Goal: Task Accomplishment & Management: Manage account settings

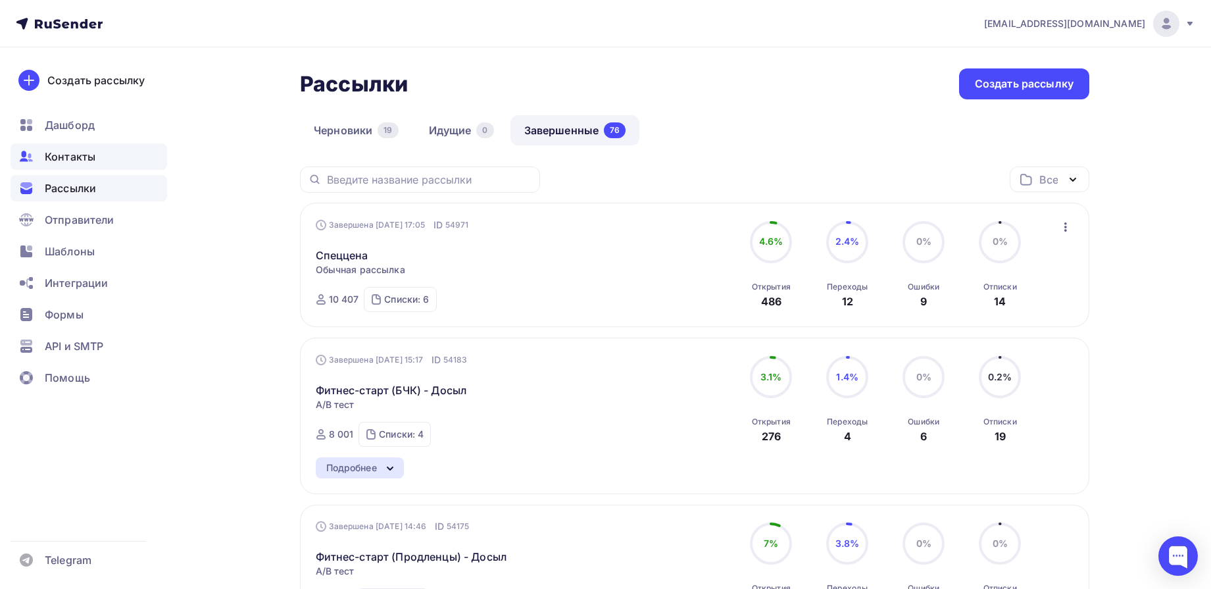
click at [80, 152] on span "Контакты" at bounding box center [70, 157] width 51 height 16
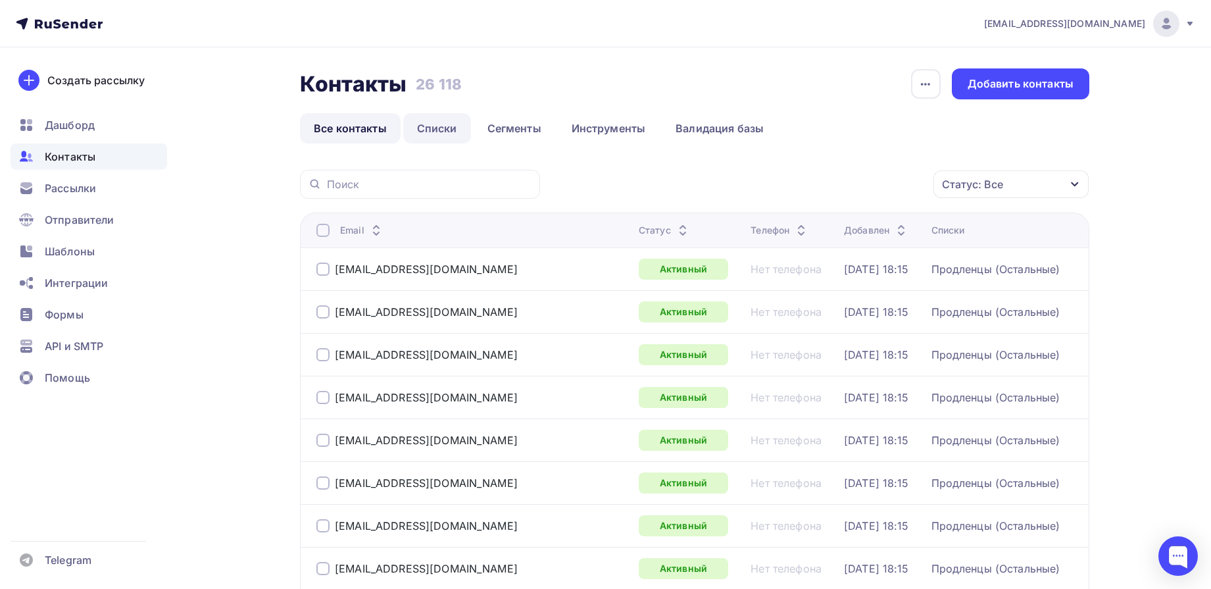
click at [422, 134] on link "Списки" at bounding box center [437, 128] width 68 height 30
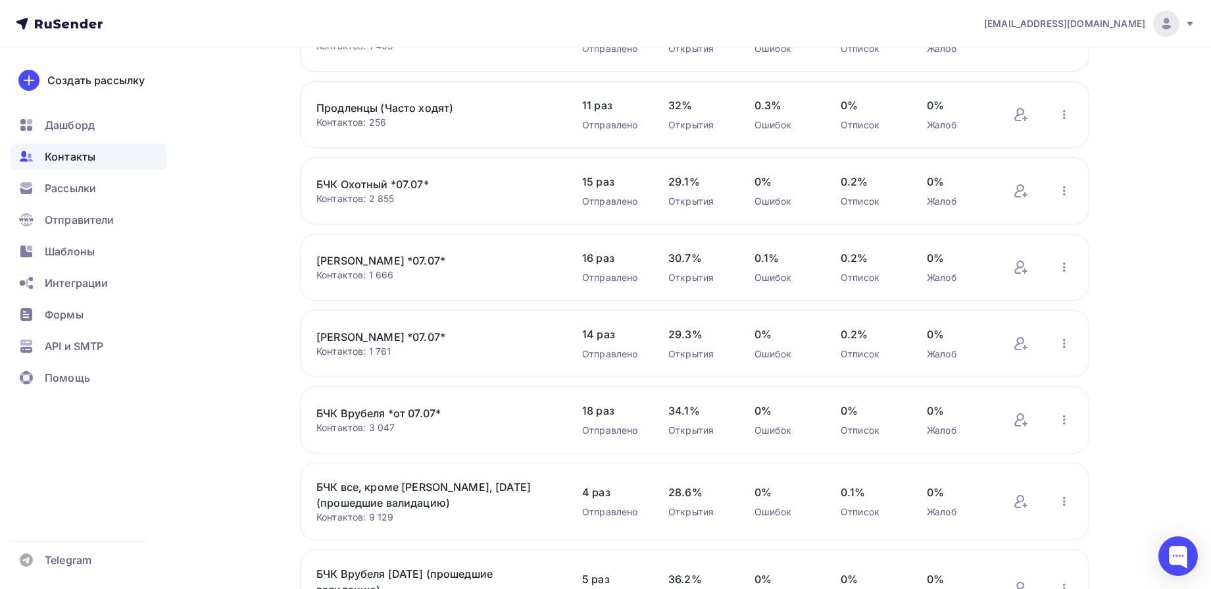
scroll to position [247, 0]
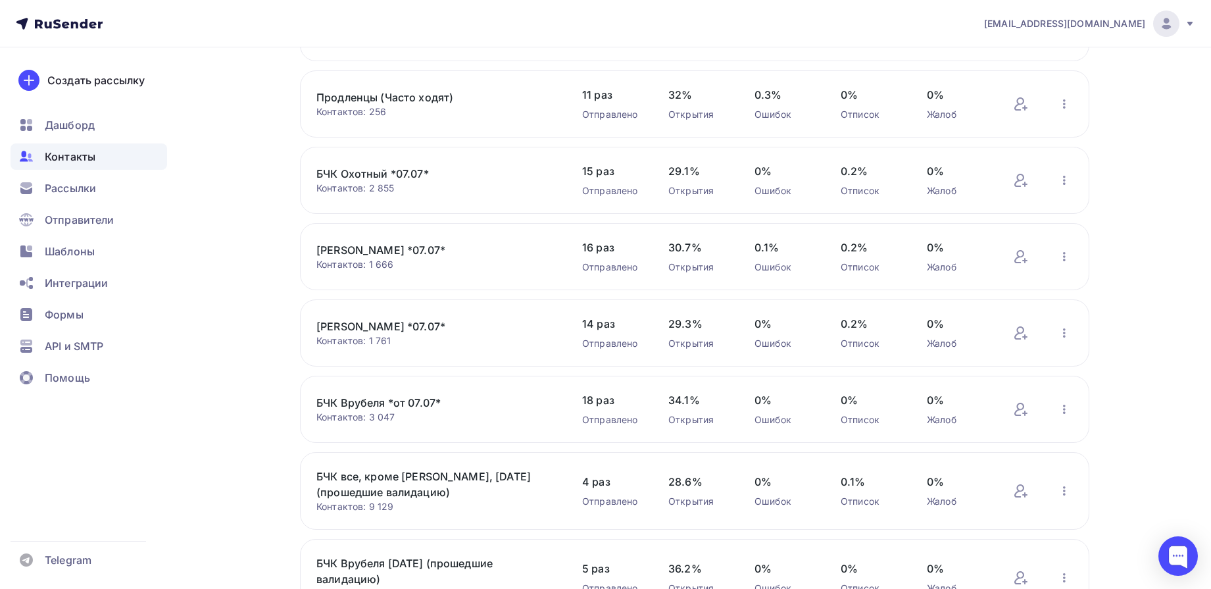
click at [398, 401] on link "БЧК Врубеля *от 07.07*" at bounding box center [428, 403] width 224 height 16
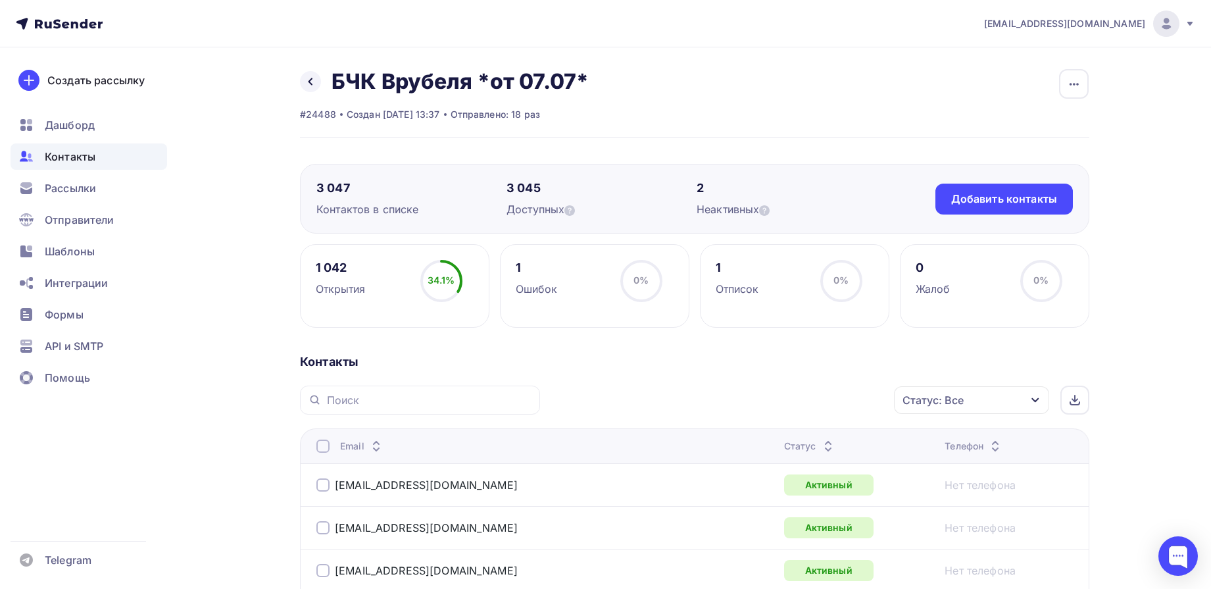
click at [768, 131] on div "Назад БЧК Врубеля *от 07.07* Переименовать список Скачать список Отписать адрес…" at bounding box center [694, 102] width 789 height 69
click at [1058, 84] on div "Назад БЧК Врубеля *от 07.07* Переименовать список Скачать список Отписать адрес…" at bounding box center [694, 102] width 789 height 69
click at [1079, 90] on icon "button" at bounding box center [1074, 84] width 16 height 16
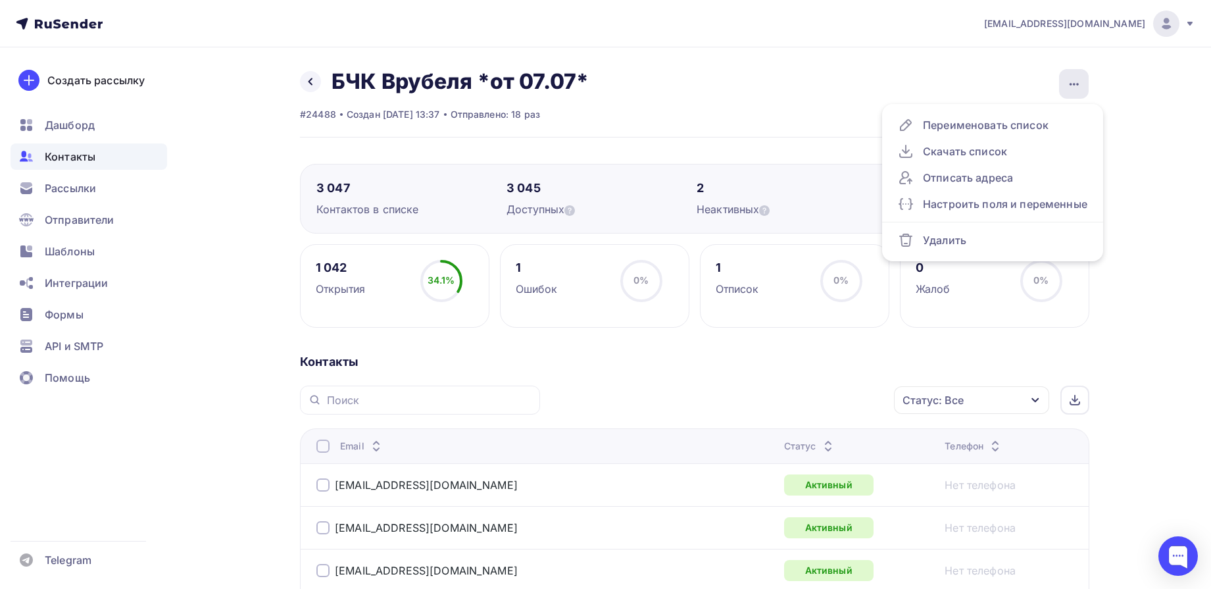
click at [1079, 90] on icon "button" at bounding box center [1074, 84] width 16 height 16
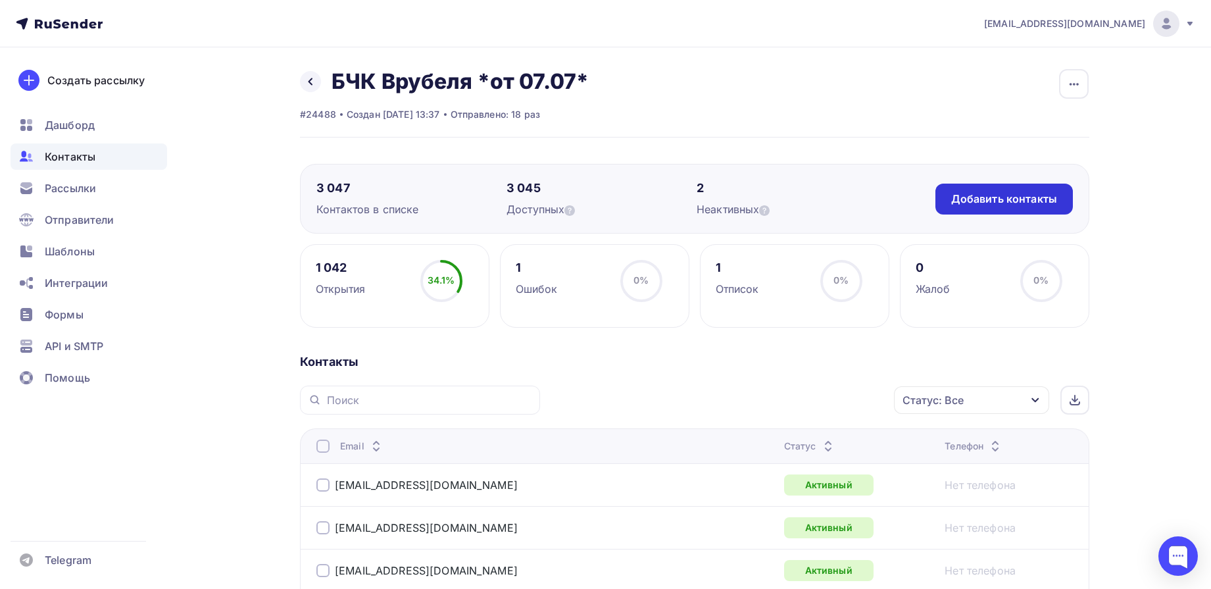
click at [972, 205] on div "Добавить контакты" at bounding box center [1004, 198] width 106 height 15
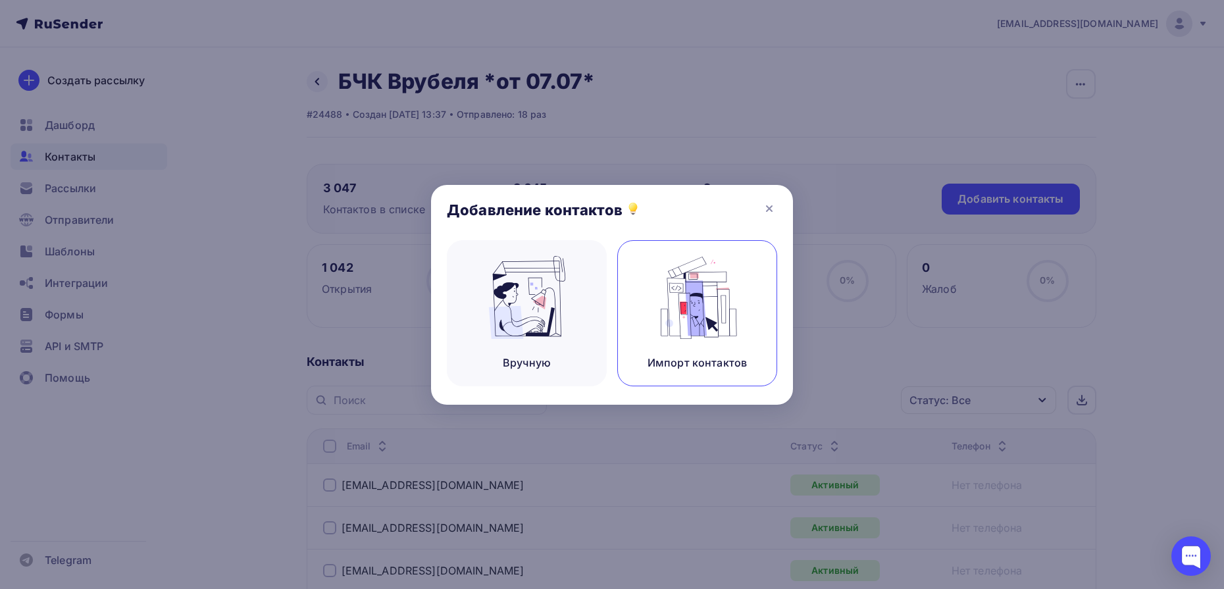
click at [728, 334] on img at bounding box center [697, 297] width 88 height 83
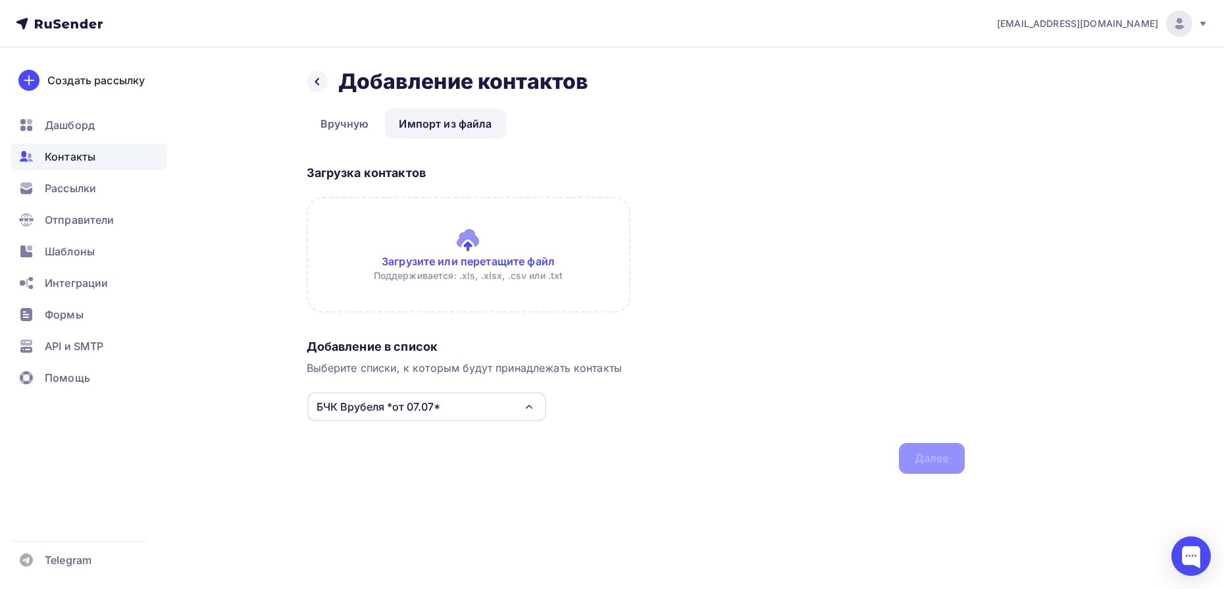
click at [439, 226] on input "file" at bounding box center [469, 255] width 324 height 116
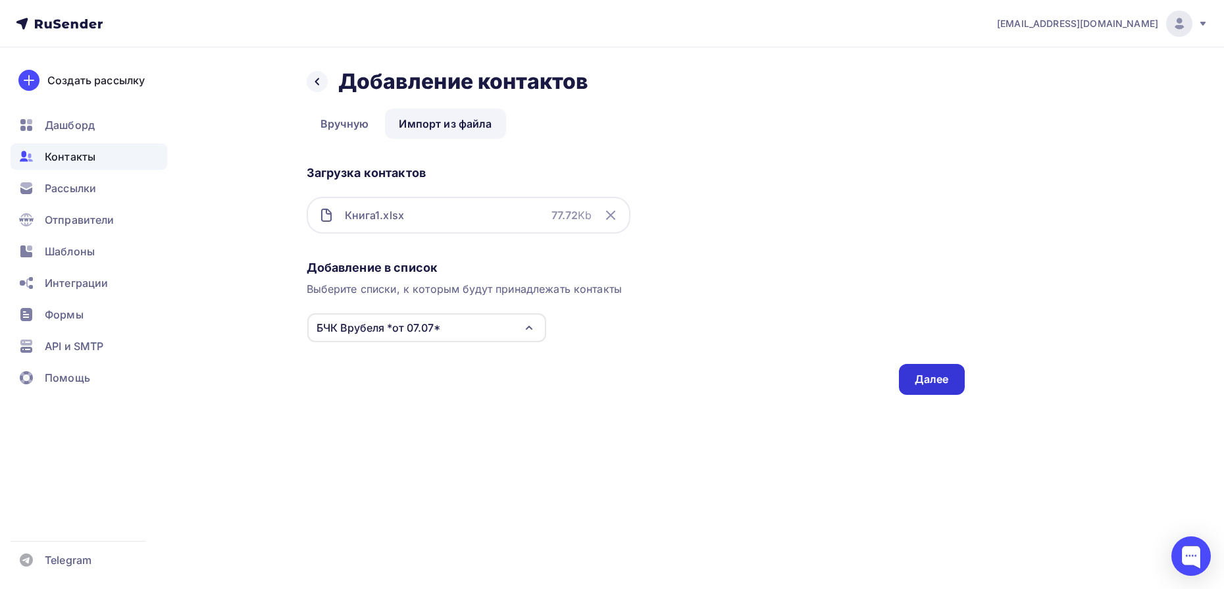
click at [933, 376] on div "Далее" at bounding box center [931, 379] width 34 height 15
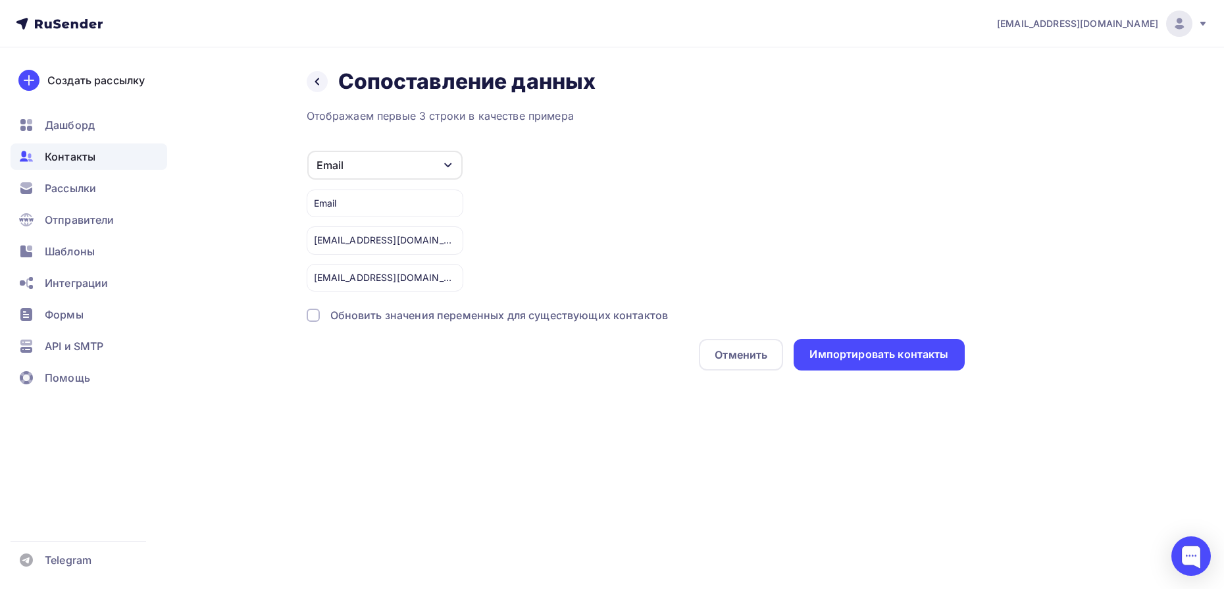
click at [609, 322] on div "Обновить значения переменных для существующих контактов" at bounding box center [499, 315] width 338 height 16
click at [591, 320] on div "Обновить значения переменных для существующих контактов" at bounding box center [499, 315] width 338 height 16
click at [870, 363] on div "Импортировать контакты" at bounding box center [878, 355] width 170 height 32
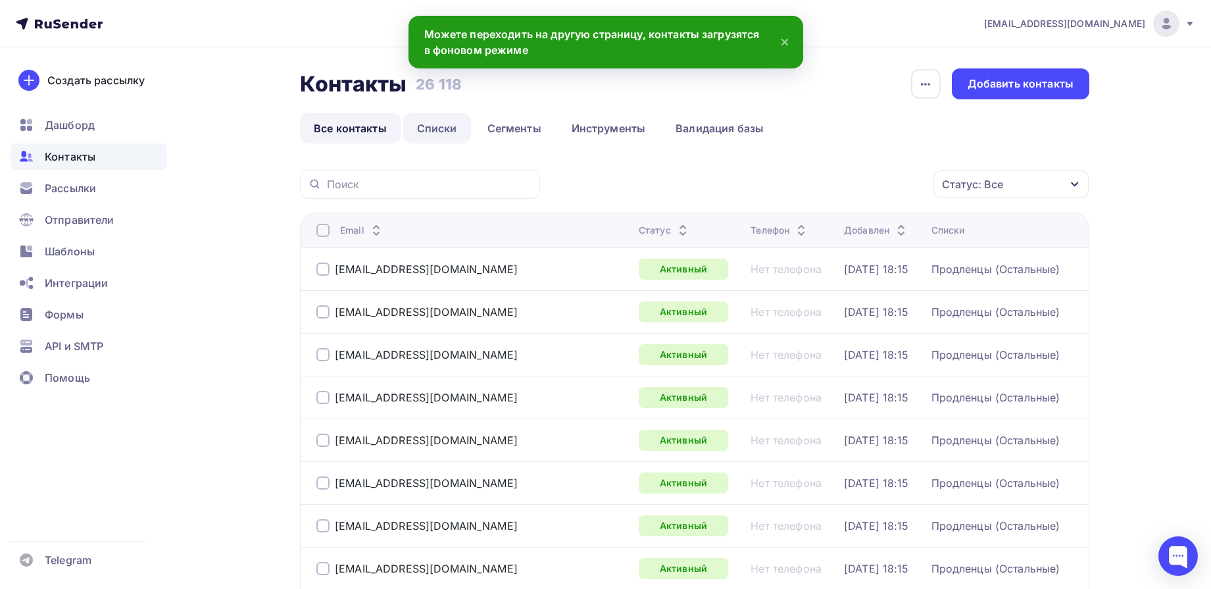
click at [437, 117] on link "Списки" at bounding box center [437, 128] width 68 height 30
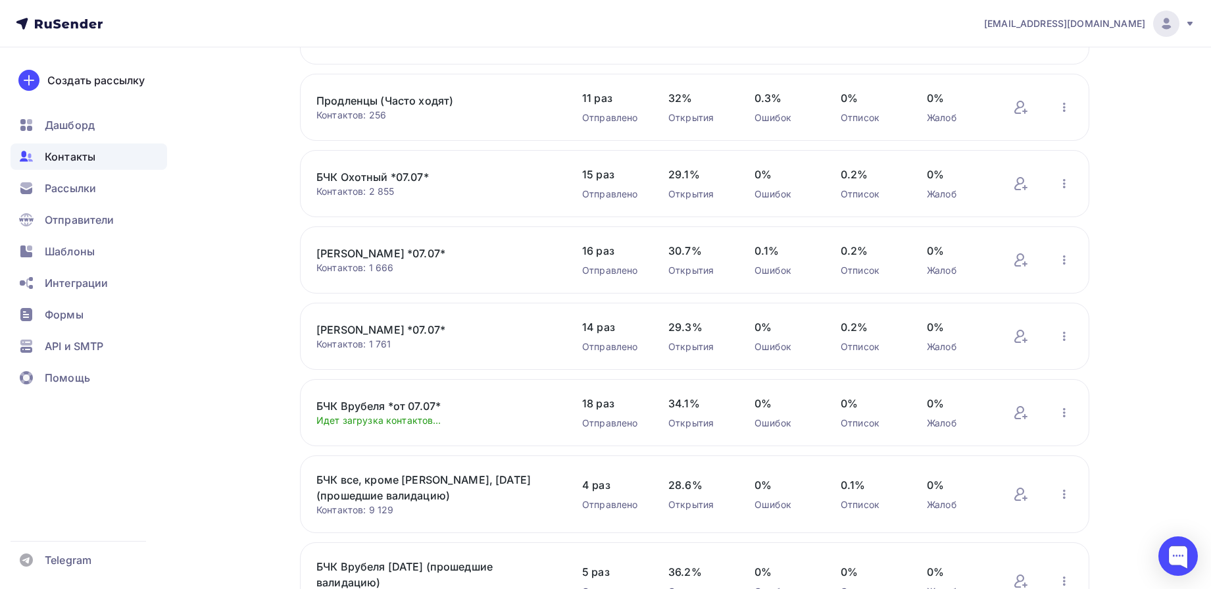
scroll to position [247, 0]
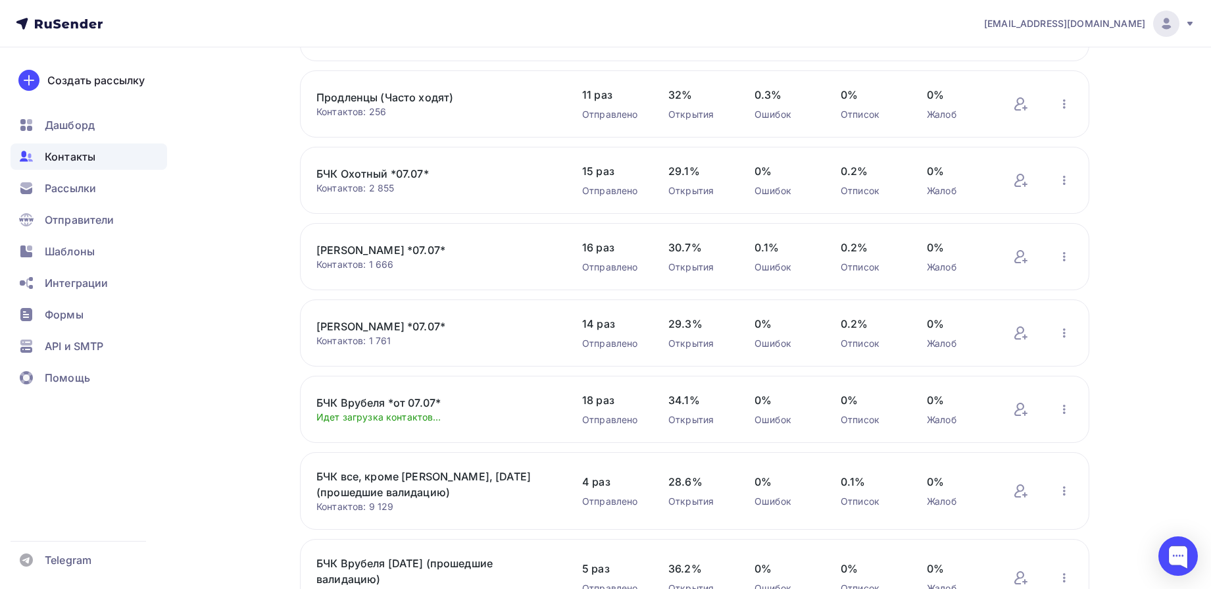
click at [426, 403] on link "БЧК Врубеля *от 07.07*" at bounding box center [428, 403] width 224 height 16
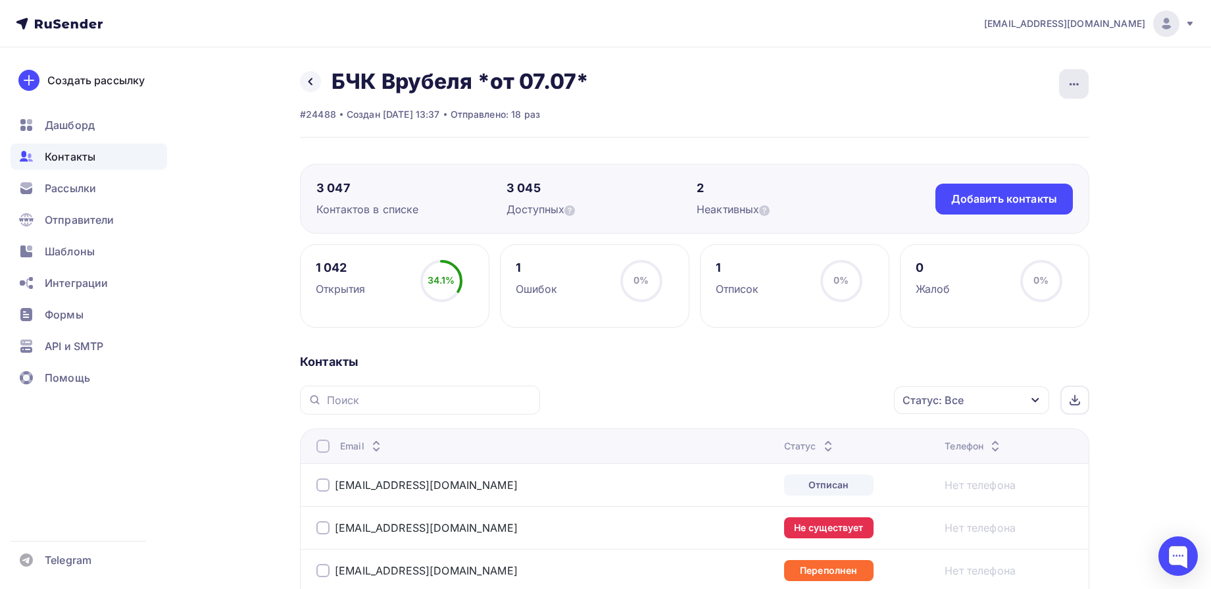
click at [1060, 82] on div "button" at bounding box center [1074, 84] width 30 height 30
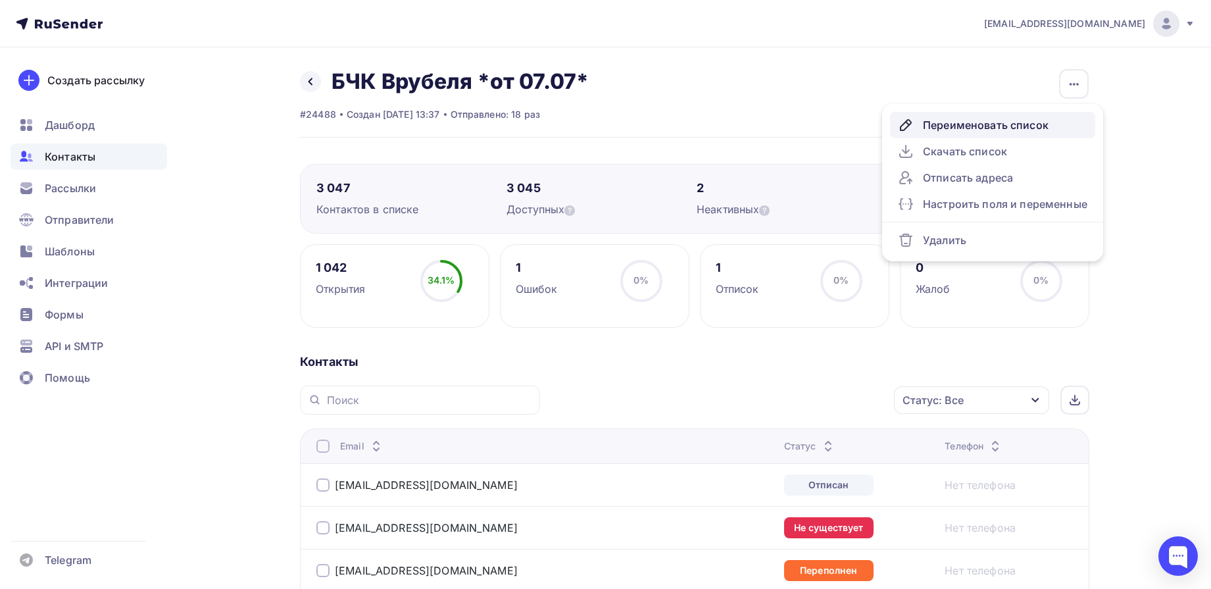
click at [1026, 118] on div "Переименовать список" at bounding box center [992, 125] width 189 height 16
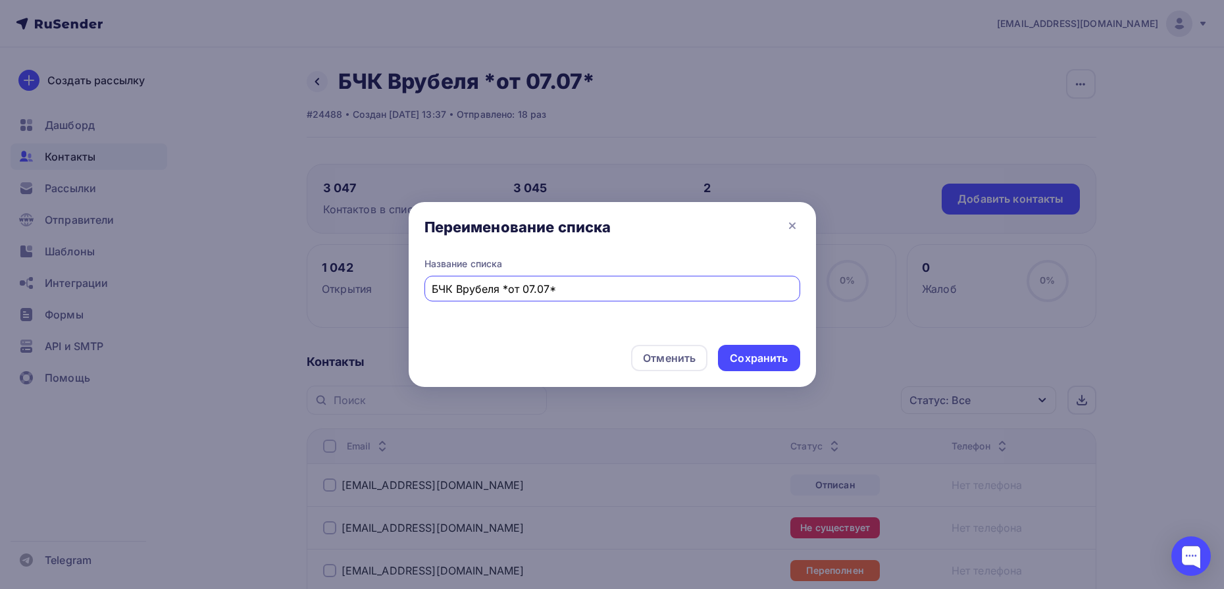
click at [543, 293] on input "БЧК Врубеля *от 07.07*" at bounding box center [612, 289] width 361 height 16
drag, startPoint x: 535, startPoint y: 290, endPoint x: 524, endPoint y: 292, distance: 10.7
click at [524, 292] on input "БЧК Врубеля *от 07.08*" at bounding box center [612, 289] width 361 height 16
click at [534, 290] on input "БЧК Врубеля *от 07.08*" at bounding box center [612, 289] width 361 height 16
type input "БЧК Врубеля *от 14.08*"
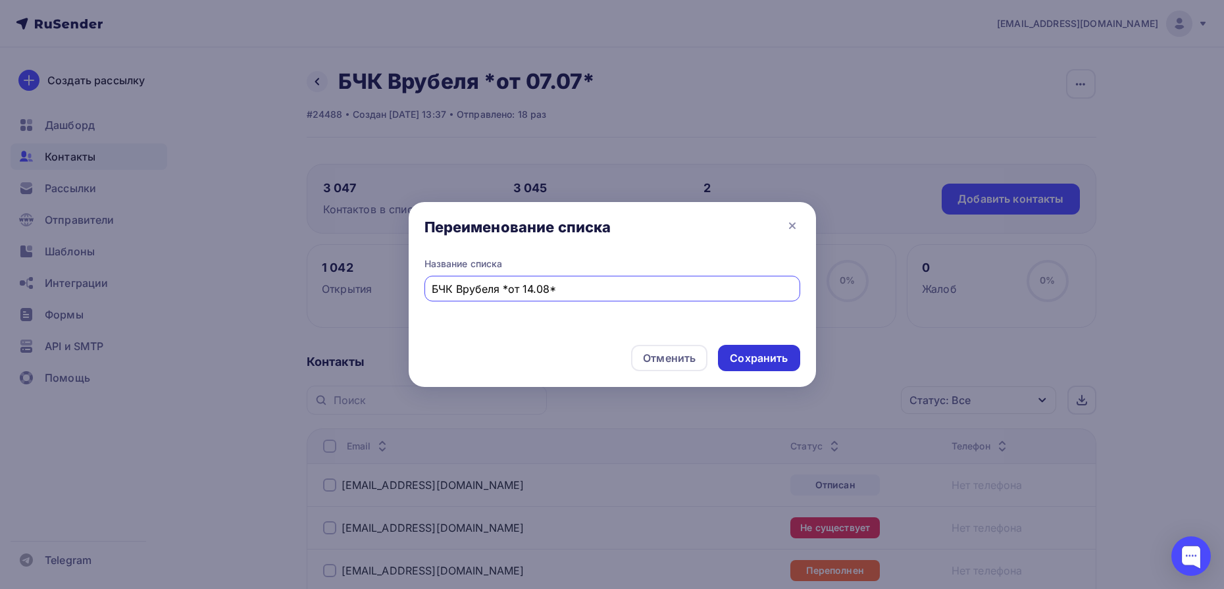
click at [763, 367] on div "Сохранить" at bounding box center [759, 358] width 82 height 26
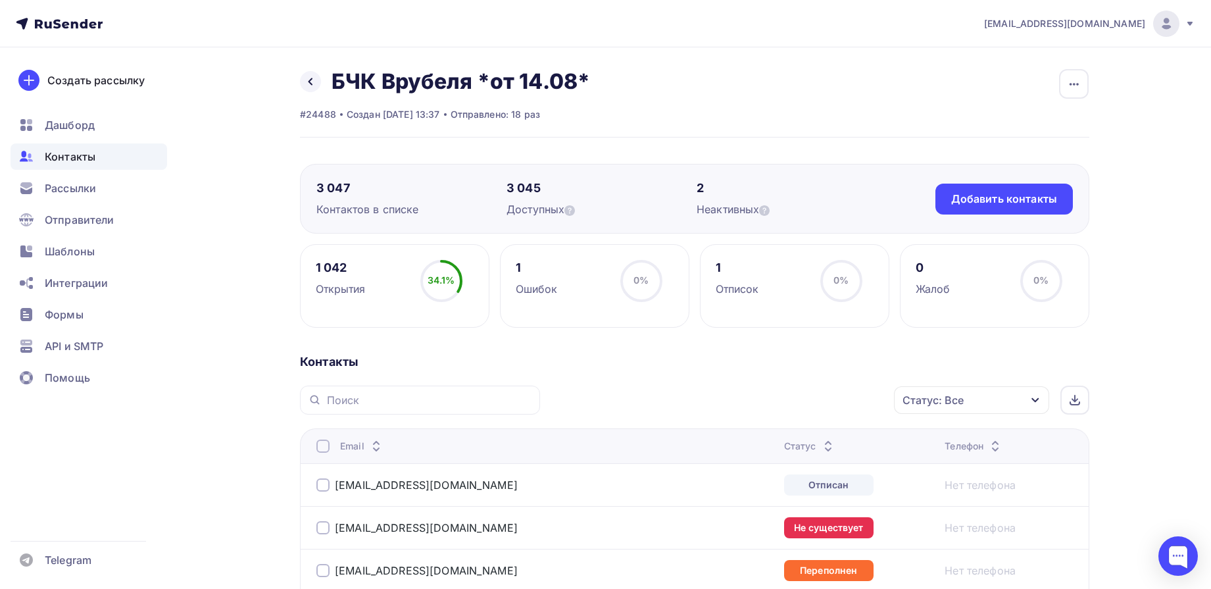
click at [808, 134] on div "Назад БЧК Врубеля *от 14.08* Переименовать список Скачать список Отписать адрес…" at bounding box center [694, 102] width 789 height 69
click at [112, 160] on div "Контакты" at bounding box center [89, 156] width 157 height 26
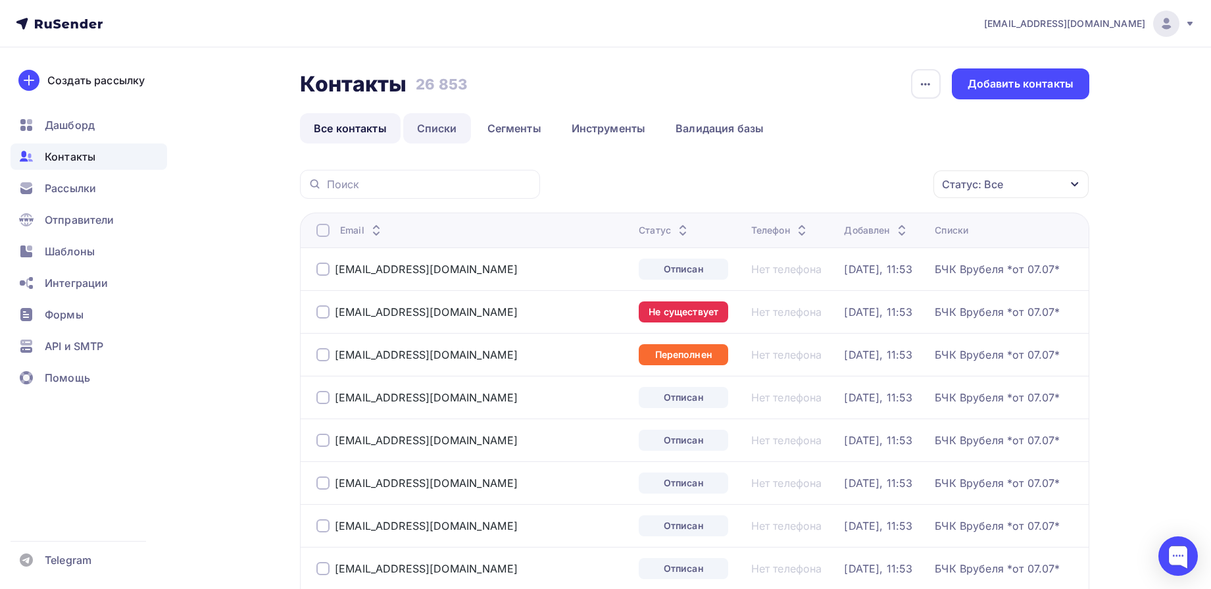
click at [449, 126] on link "Списки" at bounding box center [437, 128] width 68 height 30
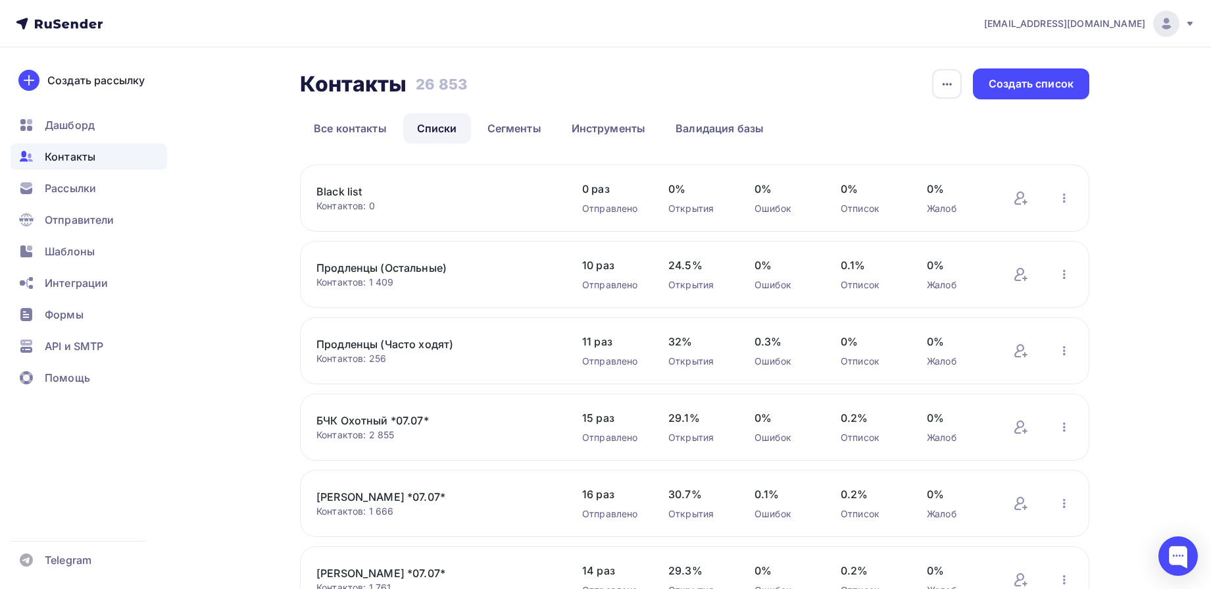
click at [66, 11] on nav "[EMAIL_ADDRESS][DOMAIN_NAME] Аккаунт Тарифы Выйти Создать рассылку [GEOGRAPHIC_…" at bounding box center [605, 23] width 1211 height 47
click at [66, 14] on nav "[EMAIL_ADDRESS][DOMAIN_NAME] Аккаунт Тарифы Выйти Создать рассылку [GEOGRAPHIC_…" at bounding box center [605, 23] width 1211 height 47
click at [85, 32] on nav "[EMAIL_ADDRESS][DOMAIN_NAME] Аккаунт Тарифы Выйти Создать рассылку [GEOGRAPHIC_…" at bounding box center [605, 23] width 1211 height 47
click at [64, 12] on nav "[EMAIL_ADDRESS][DOMAIN_NAME] Аккаунт Тарифы Выйти Создать рассылку [GEOGRAPHIC_…" at bounding box center [605, 23] width 1211 height 47
click at [65, 19] on icon at bounding box center [59, 24] width 87 height 16
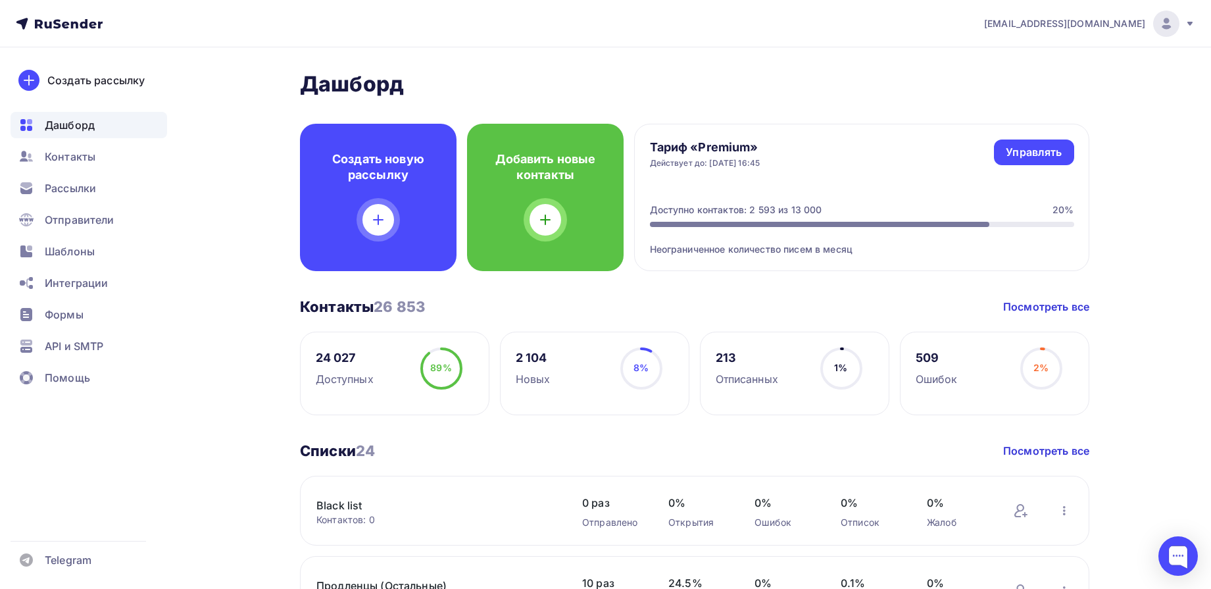
click at [70, 152] on span "Контакты" at bounding box center [70, 157] width 51 height 16
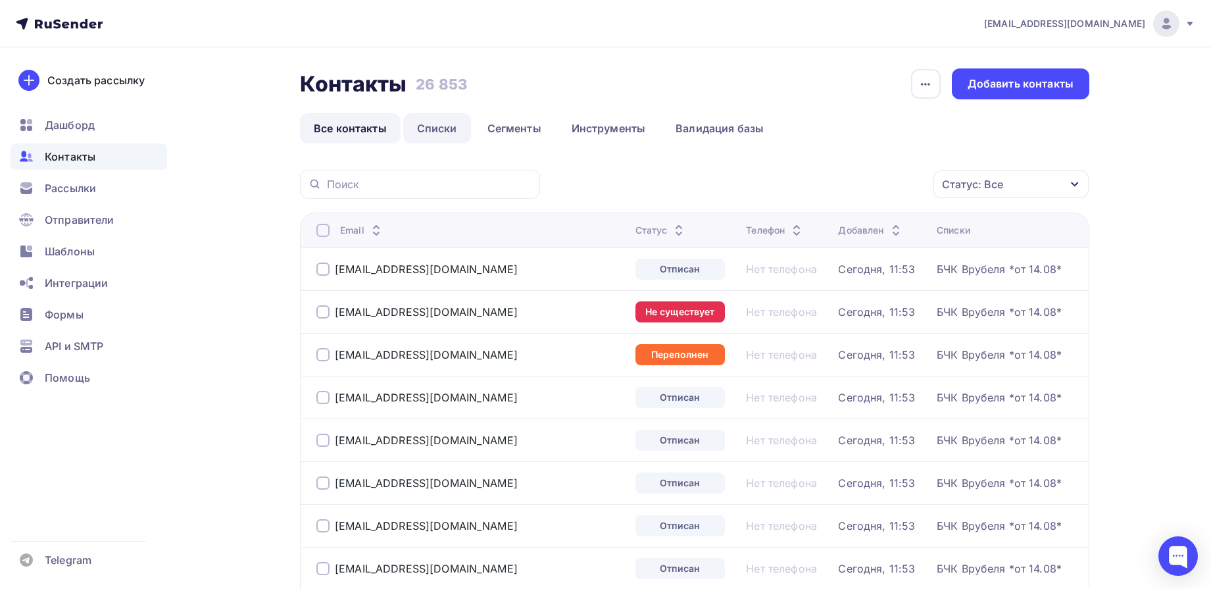
click at [428, 126] on link "Списки" at bounding box center [437, 128] width 68 height 30
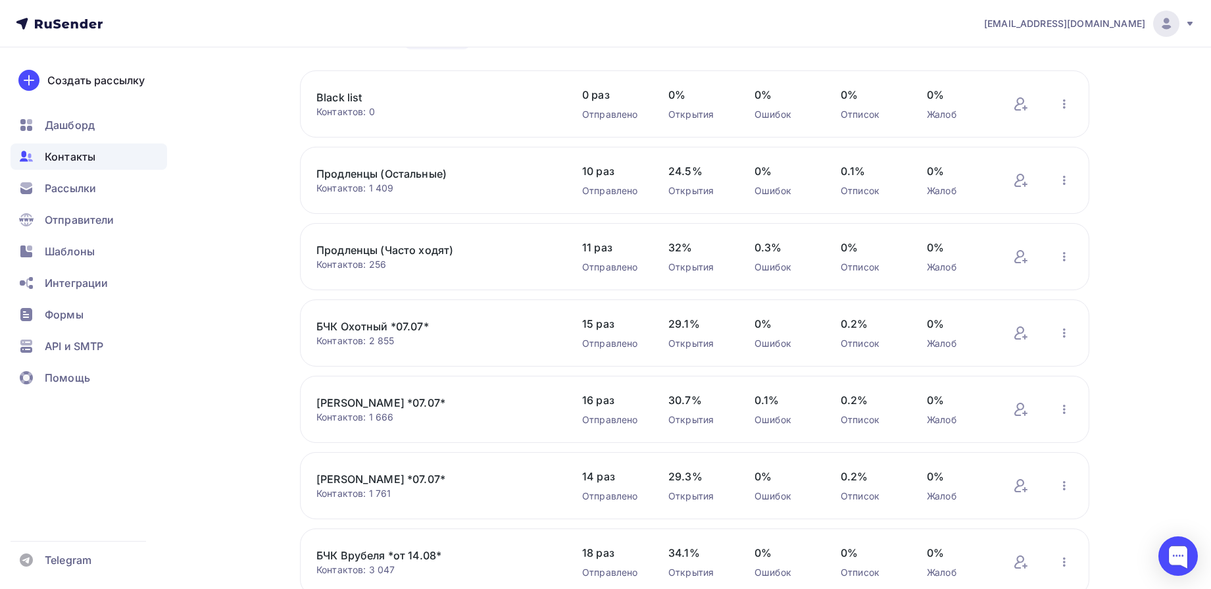
scroll to position [164, 0]
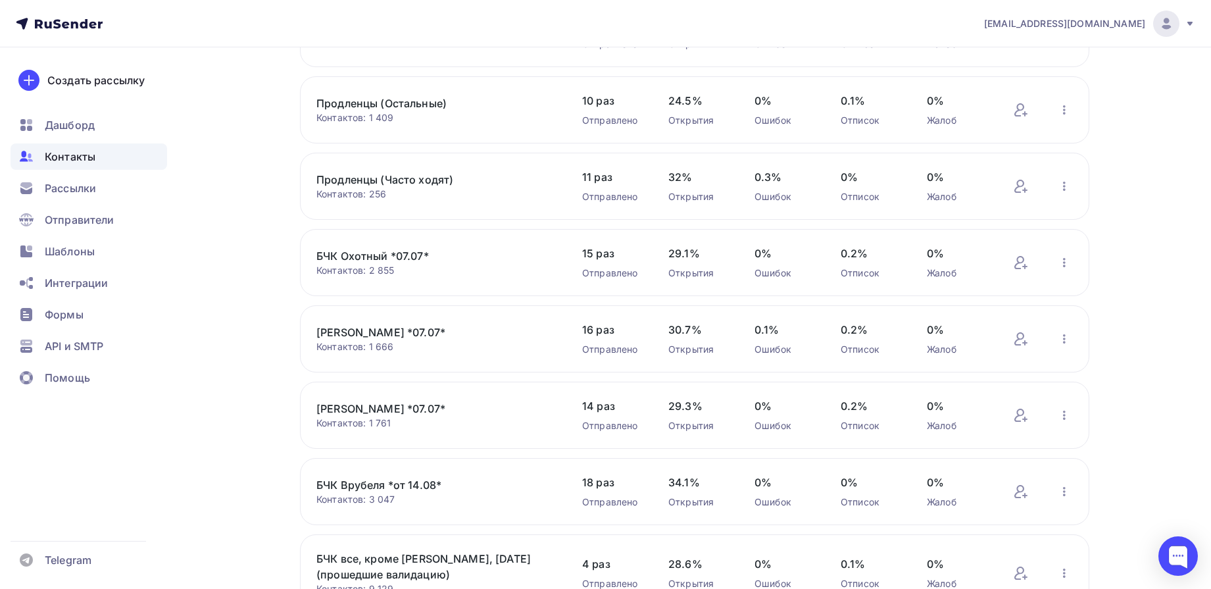
click at [431, 482] on link "БЧК Врубеля *от 14.08*" at bounding box center [428, 485] width 224 height 16
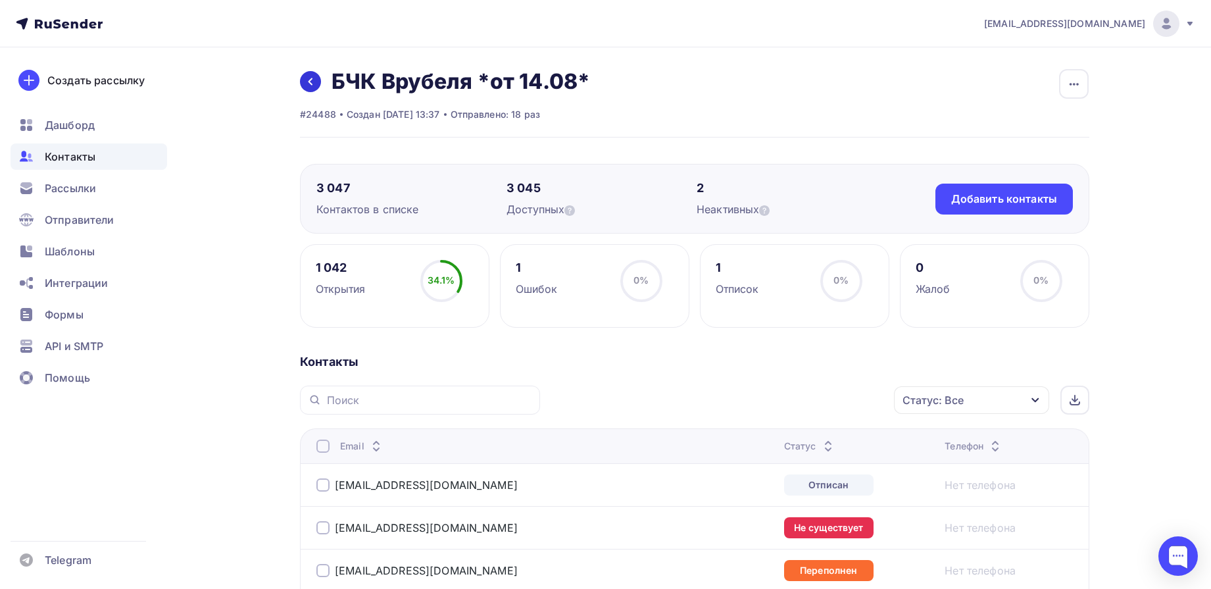
click at [317, 75] on link at bounding box center [310, 81] width 21 height 21
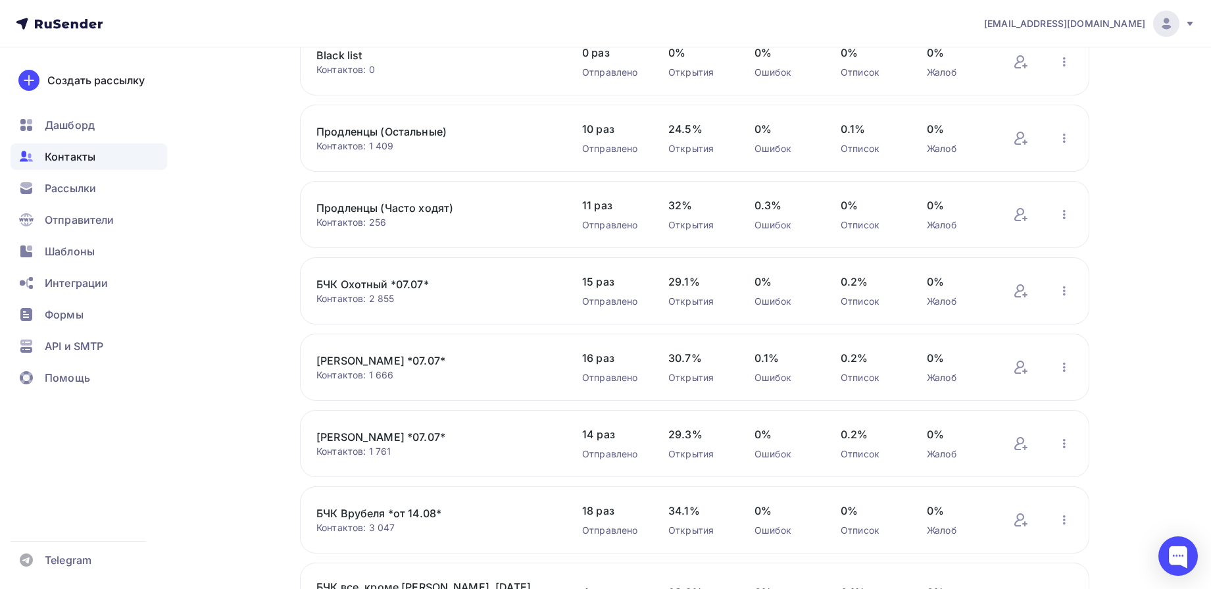
scroll to position [164, 0]
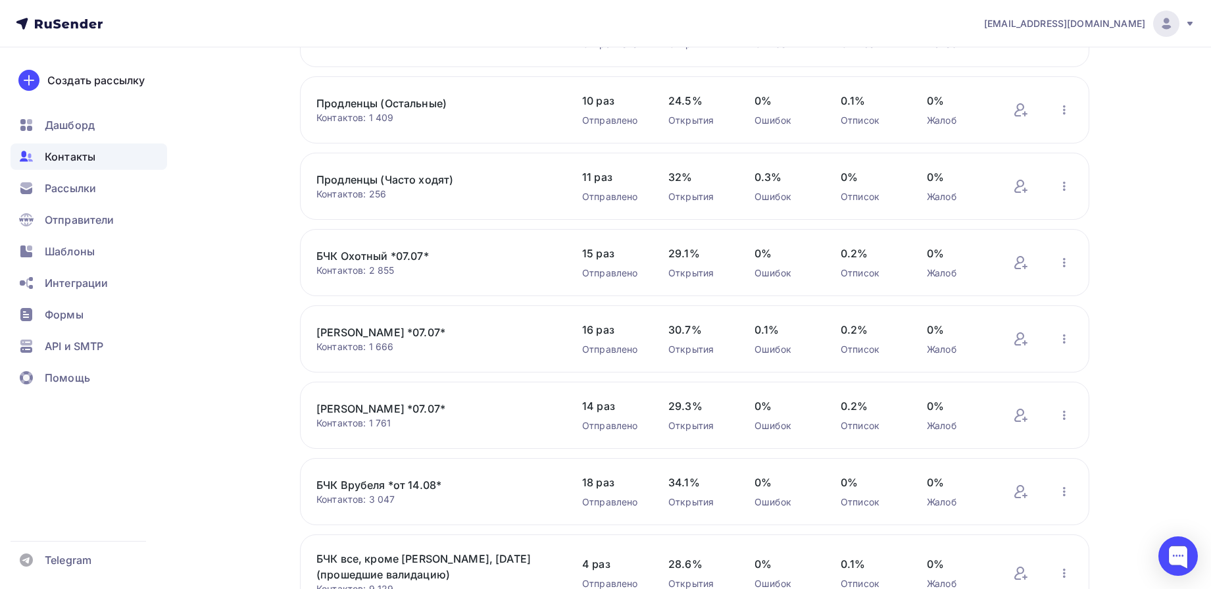
click at [414, 480] on link "БЧК Врубеля *от 14.08*" at bounding box center [428, 485] width 224 height 16
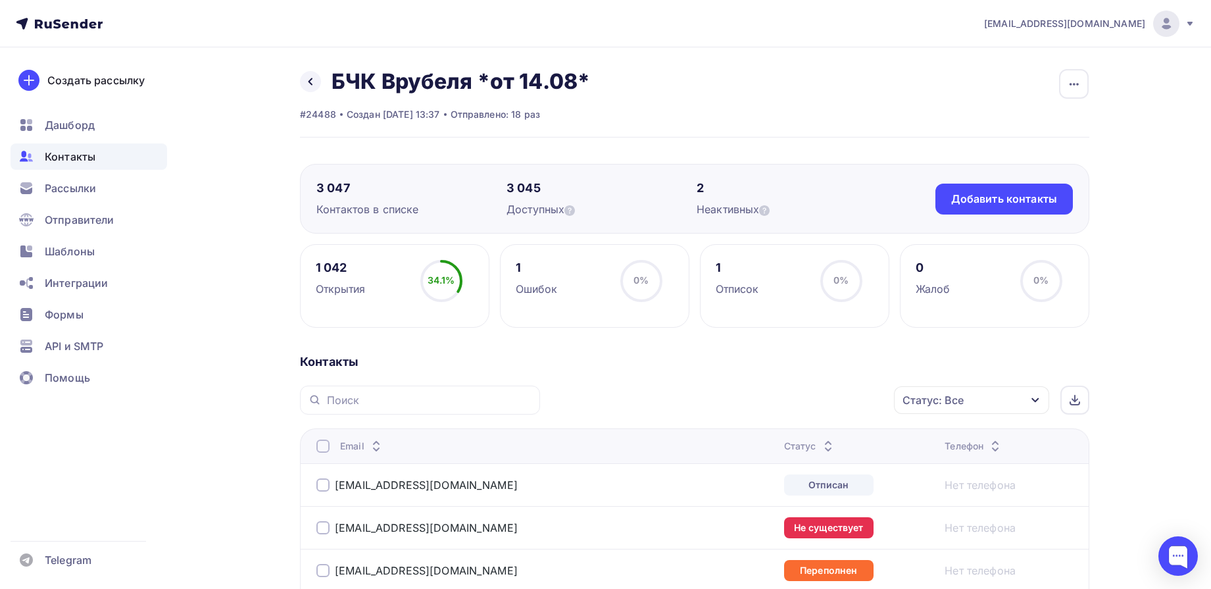
click at [935, 399] on div "Статус: Все" at bounding box center [933, 400] width 61 height 16
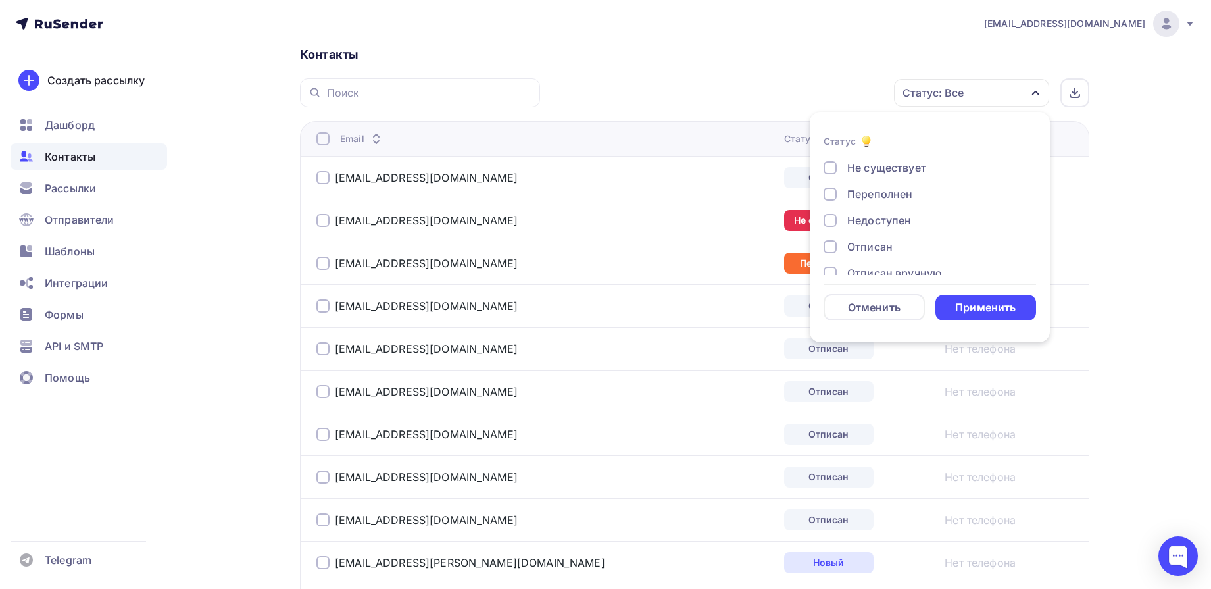
scroll to position [95, 0]
click at [868, 257] on div "Жалоба" at bounding box center [867, 257] width 41 height 16
click at [899, 227] on div "Отписан вручную" at bounding box center [894, 230] width 95 height 16
click at [872, 205] on div "Отписан" at bounding box center [869, 204] width 45 height 16
click at [881, 178] on div "Недоступен" at bounding box center [879, 178] width 64 height 16
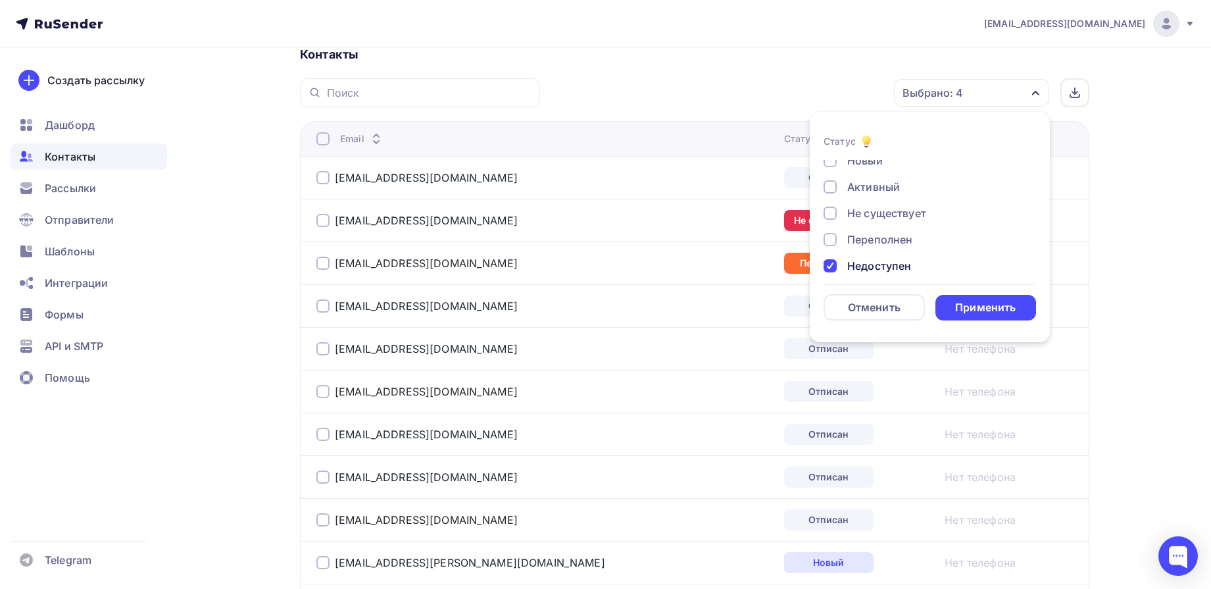
scroll to position [0, 0]
click at [878, 269] on div "Недоступен" at bounding box center [879, 273] width 64 height 16
click at [877, 223] on div "Отписан" at bounding box center [869, 217] width 45 height 16
drag, startPoint x: 879, startPoint y: 192, endPoint x: 907, endPoint y: 201, distance: 29.1
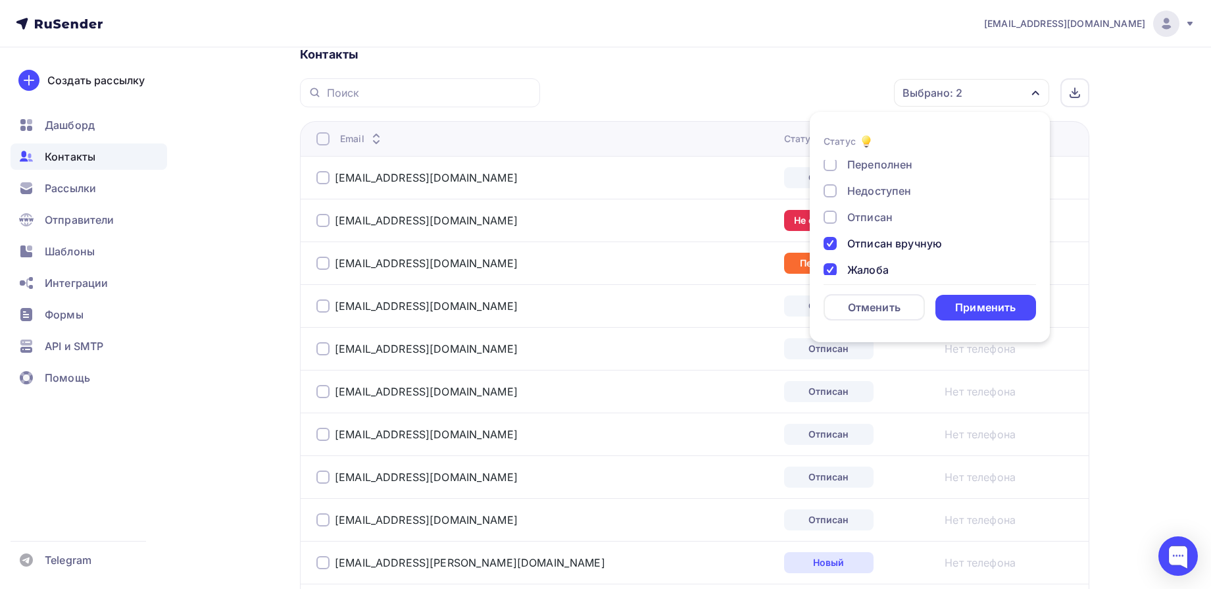
click at [878, 193] on div "Недоступен" at bounding box center [879, 191] width 64 height 16
click at [905, 222] on div "Не существует" at bounding box center [886, 220] width 79 height 16
click at [899, 252] on div "Переполнен" at bounding box center [879, 247] width 65 height 16
click at [983, 307] on div "Применить" at bounding box center [985, 307] width 61 height 15
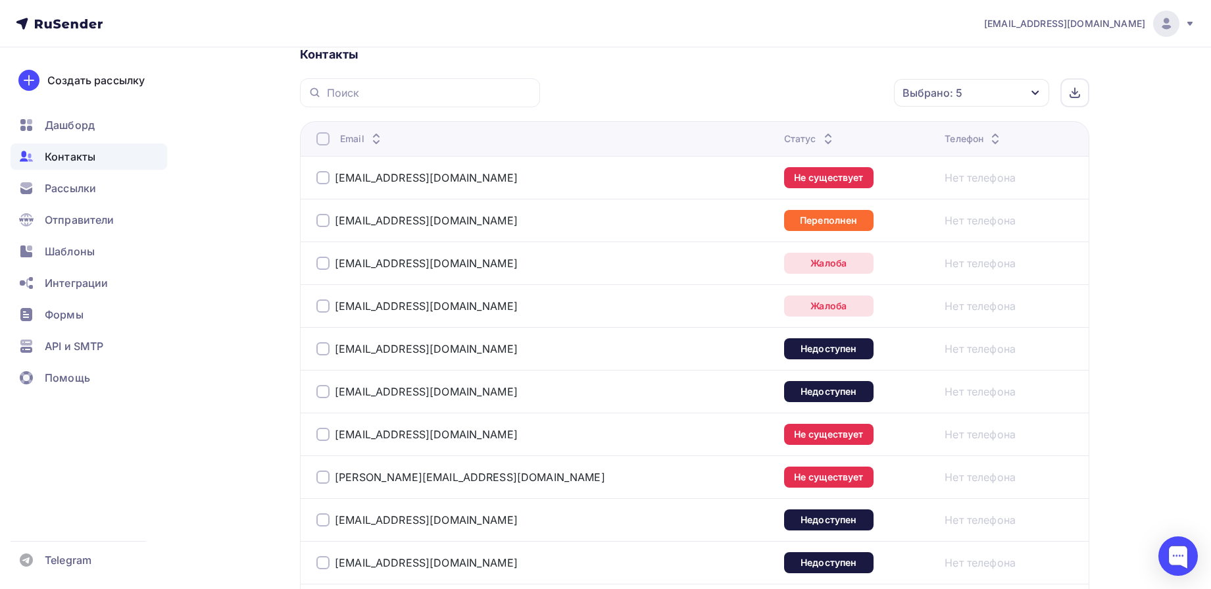
click at [326, 136] on div at bounding box center [322, 138] width 13 height 13
click at [764, 82] on div "Действие" at bounding box center [796, 93] width 174 height 26
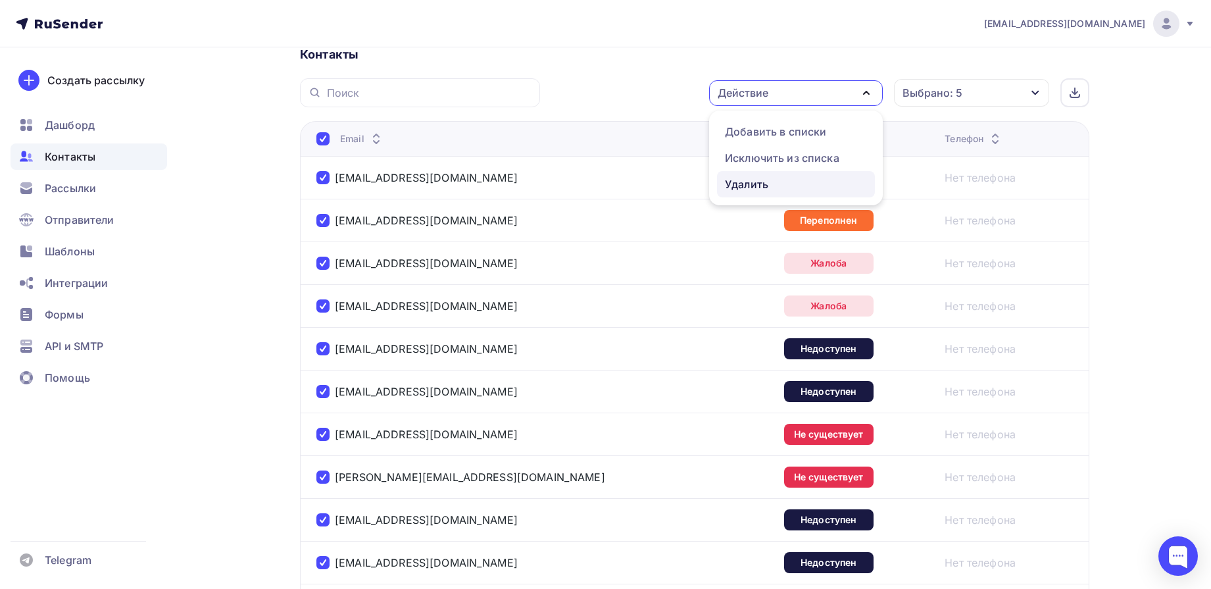
click at [747, 186] on div "Удалить" at bounding box center [746, 184] width 43 height 16
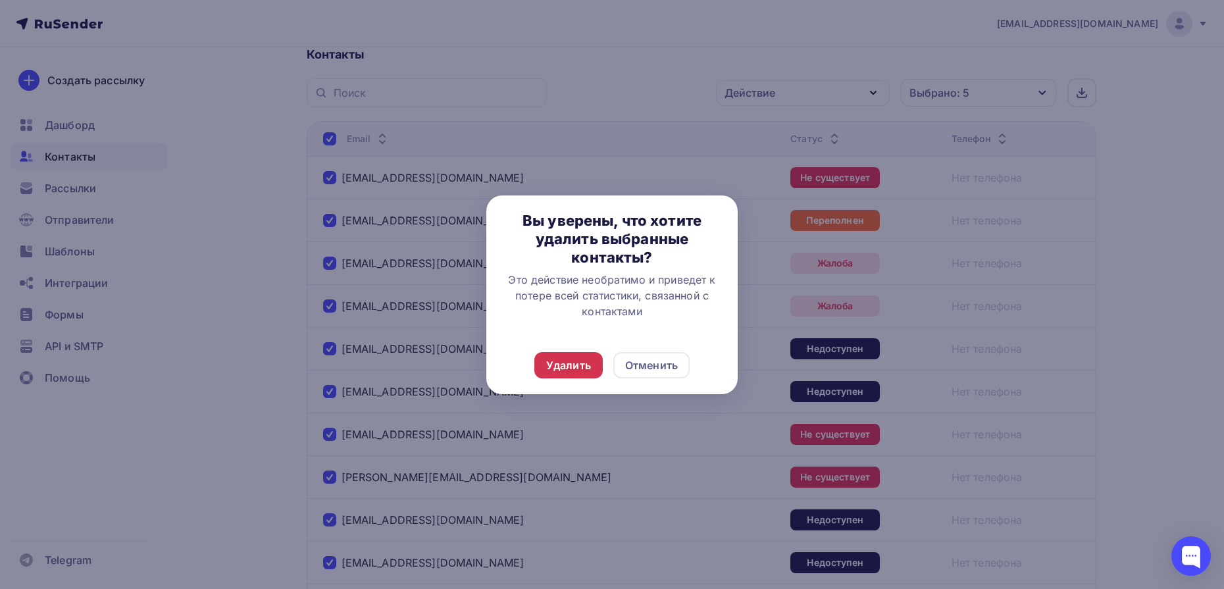
click at [567, 371] on div "Удалить" at bounding box center [568, 365] width 45 height 16
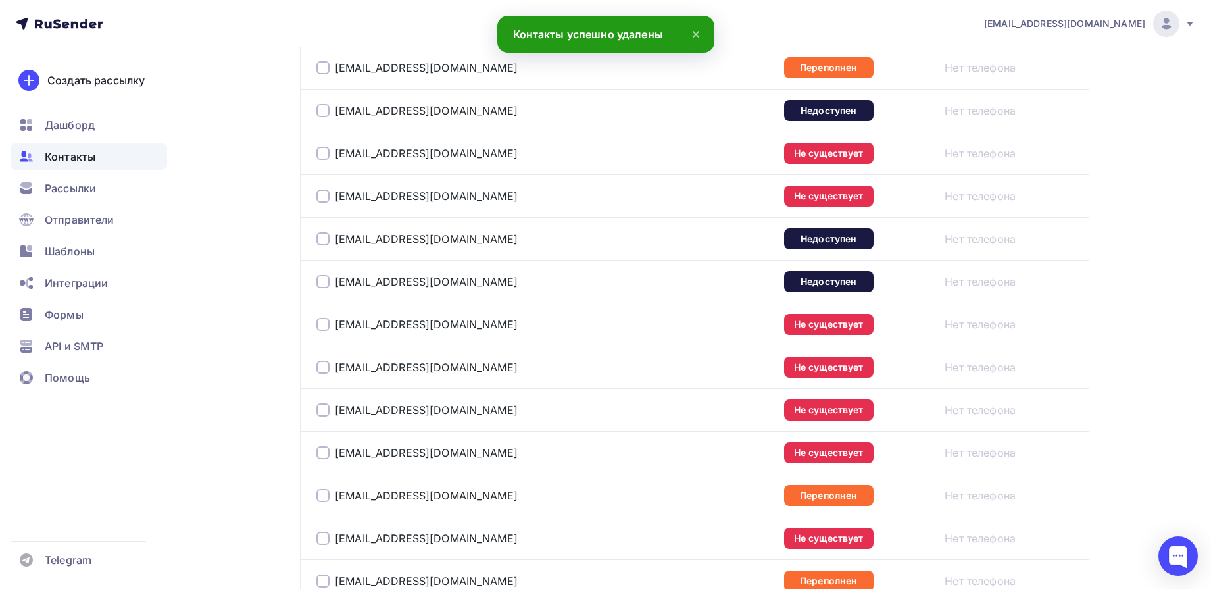
scroll to position [2147, 0]
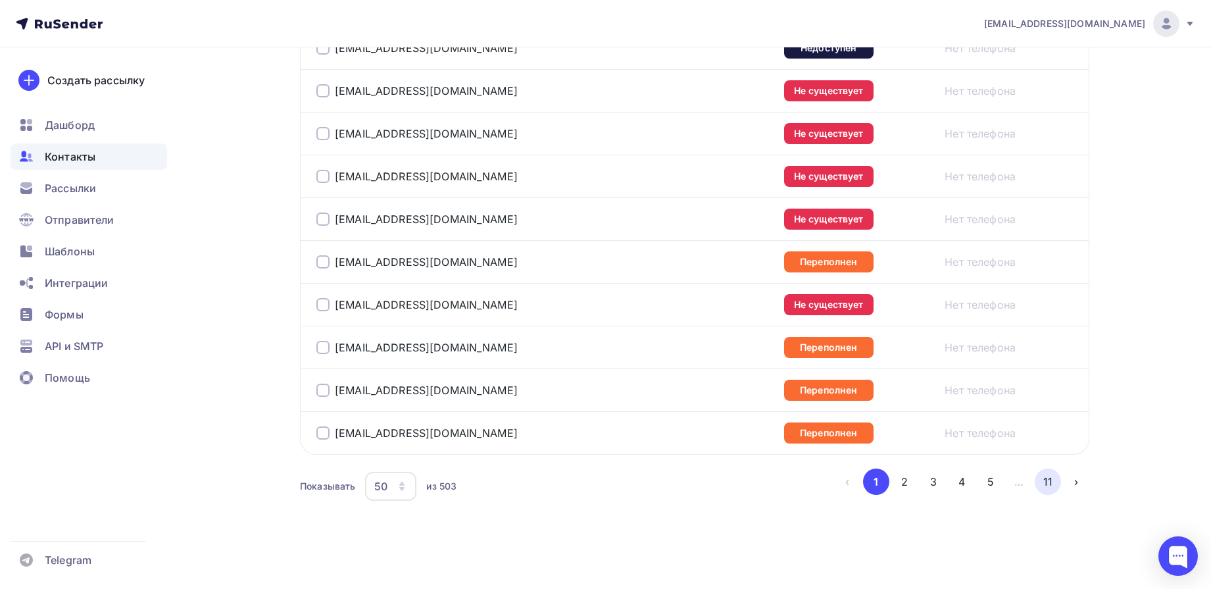
click at [1044, 487] on button "11" at bounding box center [1048, 481] width 26 height 26
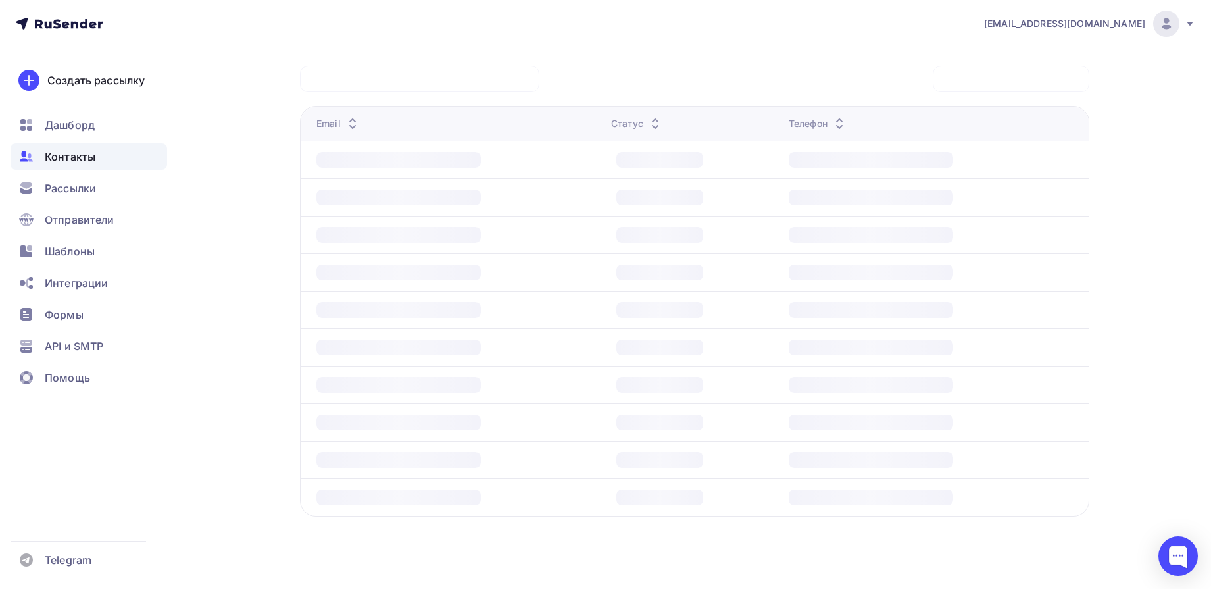
scroll to position [0, 0]
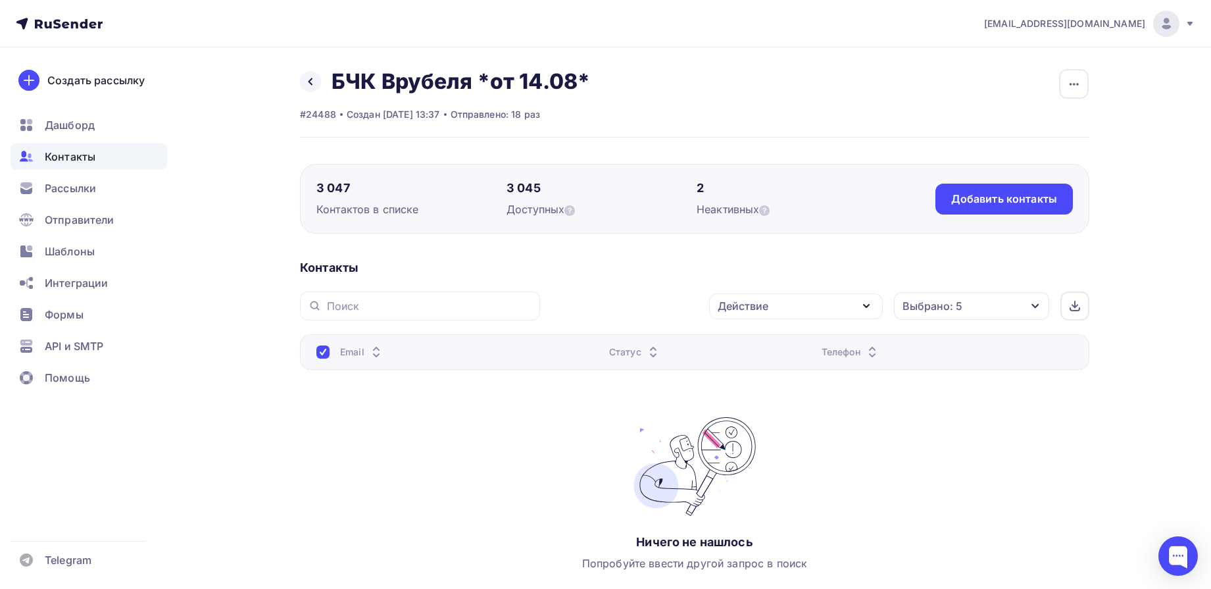
click at [928, 303] on div "Выбрано: 5" at bounding box center [933, 306] width 60 height 16
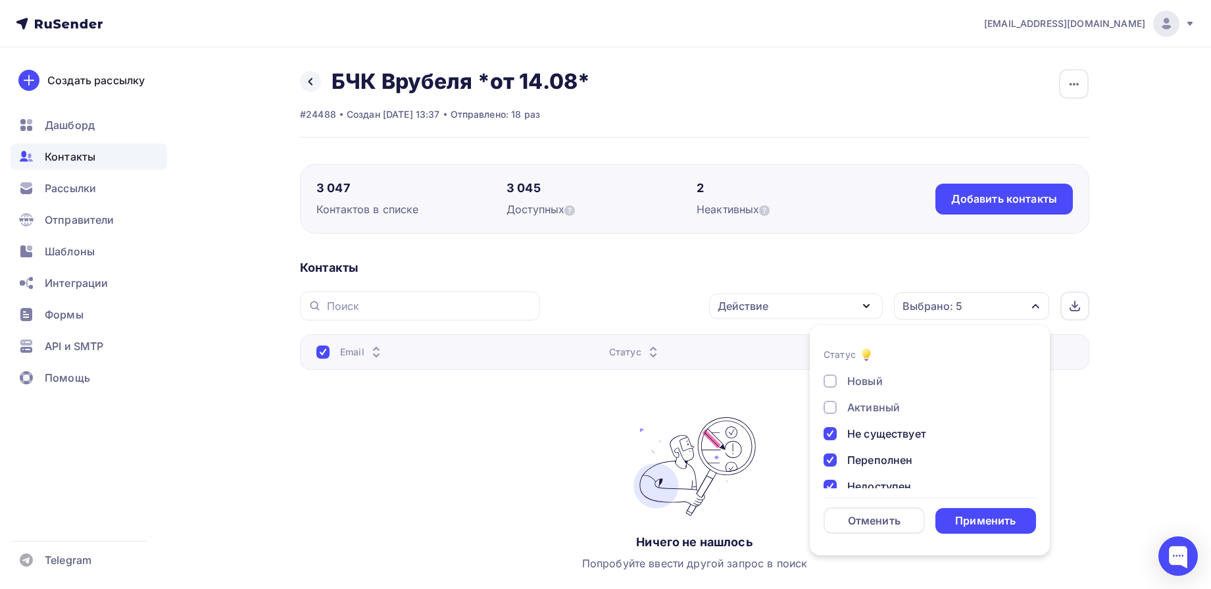
click at [928, 303] on div "Выбрано: 5" at bounding box center [933, 306] width 60 height 16
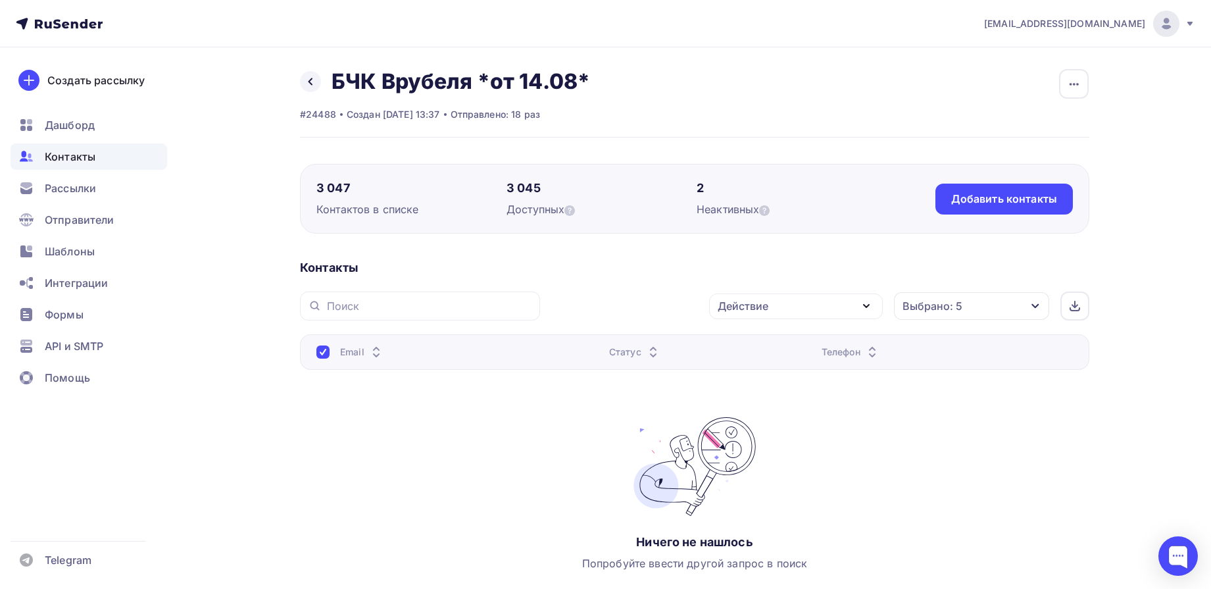
click at [789, 315] on div "Действие" at bounding box center [796, 306] width 174 height 26
click at [928, 312] on div "Выбрано: 5" at bounding box center [933, 306] width 60 height 16
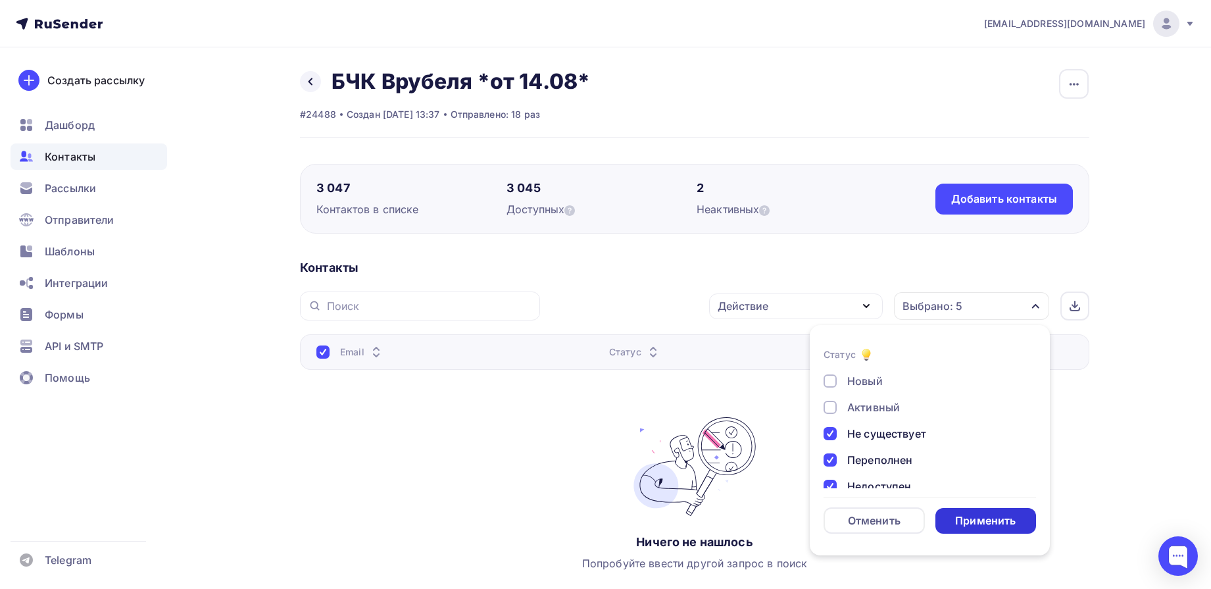
click at [982, 520] on div "Применить" at bounding box center [985, 520] width 61 height 15
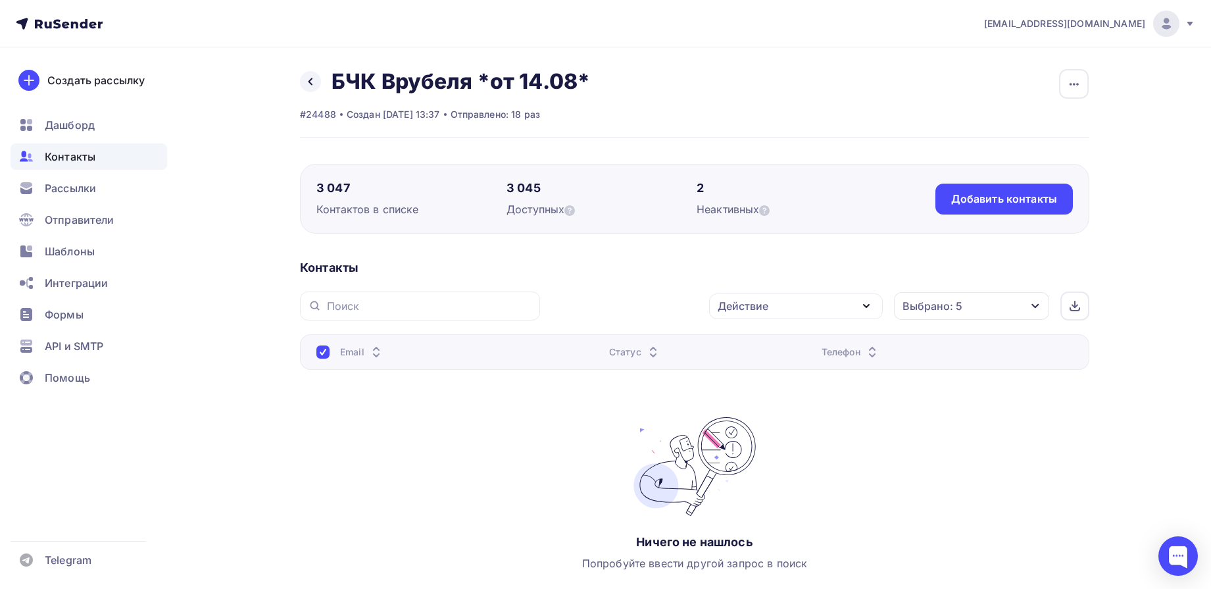
click at [945, 290] on div "Контакты Действие Добавить в списки Исключить из списка Удалить Выбрано: 5 Стат…" at bounding box center [694, 445] width 789 height 370
click at [954, 304] on div "Выбрано: 5" at bounding box center [933, 306] width 60 height 16
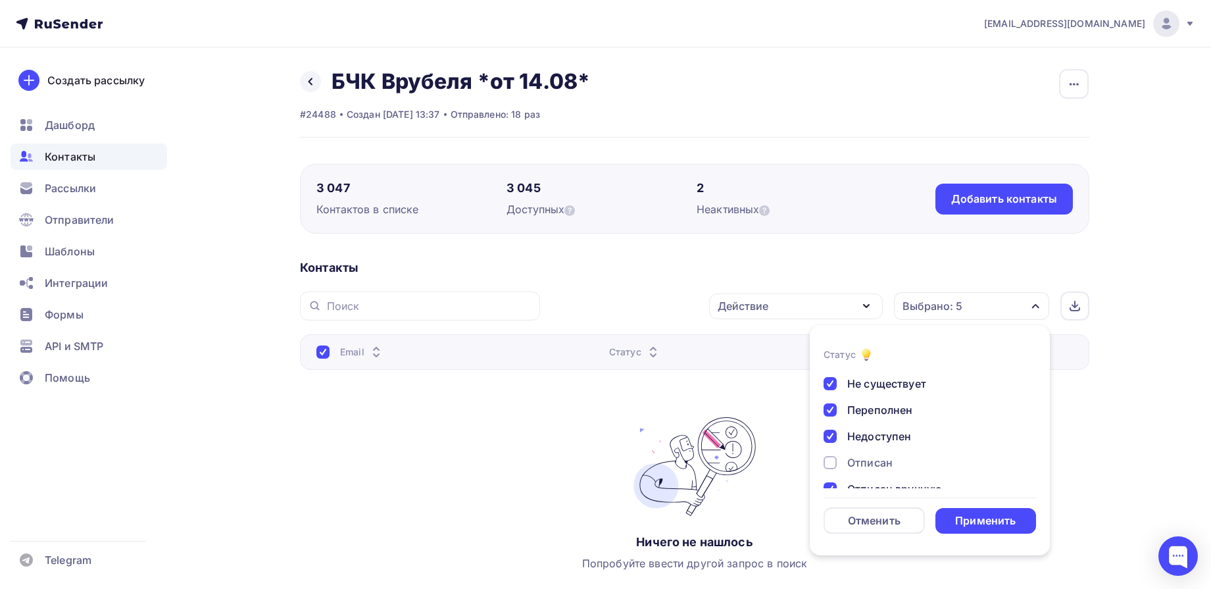
scroll to position [95, 0]
click at [877, 420] on div "Отписан" at bounding box center [869, 417] width 45 height 16
click at [877, 443] on div "Отписан вручную" at bounding box center [894, 443] width 95 height 16
click at [854, 470] on div "Жалоба" at bounding box center [867, 470] width 41 height 16
click at [883, 390] on div "Недоступен" at bounding box center [879, 391] width 64 height 16
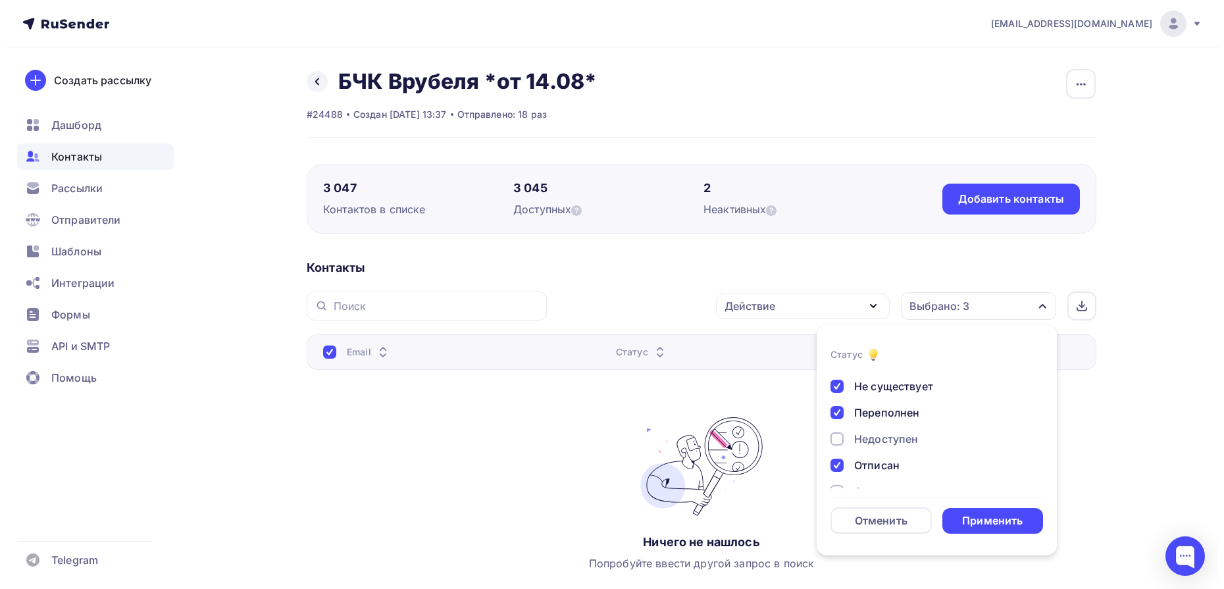
scroll to position [13, 0]
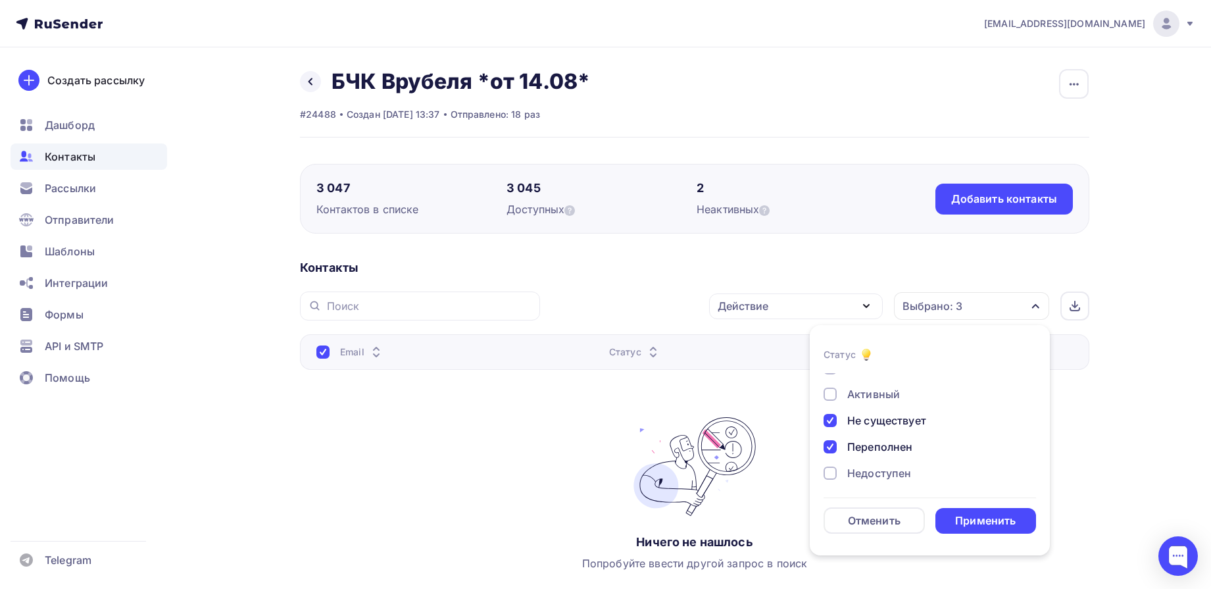
click at [864, 438] on div "Новый Активный Не существует Переполнен Недоступен Отписан Отписан вручную [GEO…" at bounding box center [930, 460] width 212 height 200
click at [870, 422] on div "Не существует" at bounding box center [886, 420] width 79 height 16
click at [873, 453] on div "Переполнен" at bounding box center [879, 447] width 65 height 16
click at [960, 510] on div "Применить" at bounding box center [985, 521] width 101 height 26
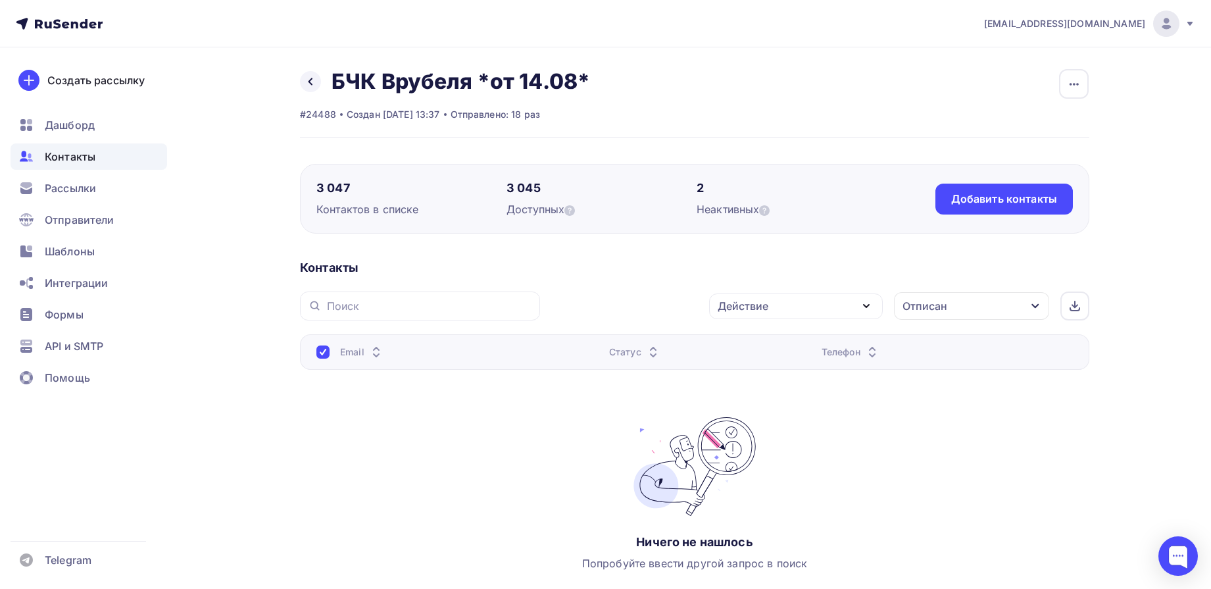
click at [907, 310] on div "Отписан" at bounding box center [925, 306] width 45 height 16
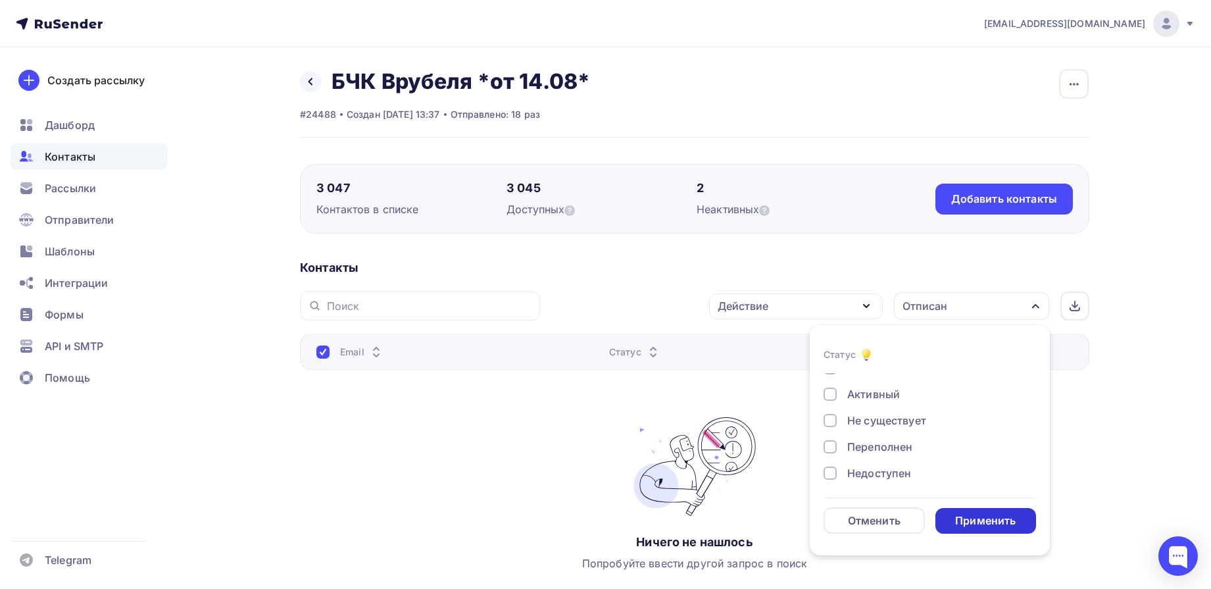
click at [1020, 510] on div "Применить" at bounding box center [985, 521] width 101 height 26
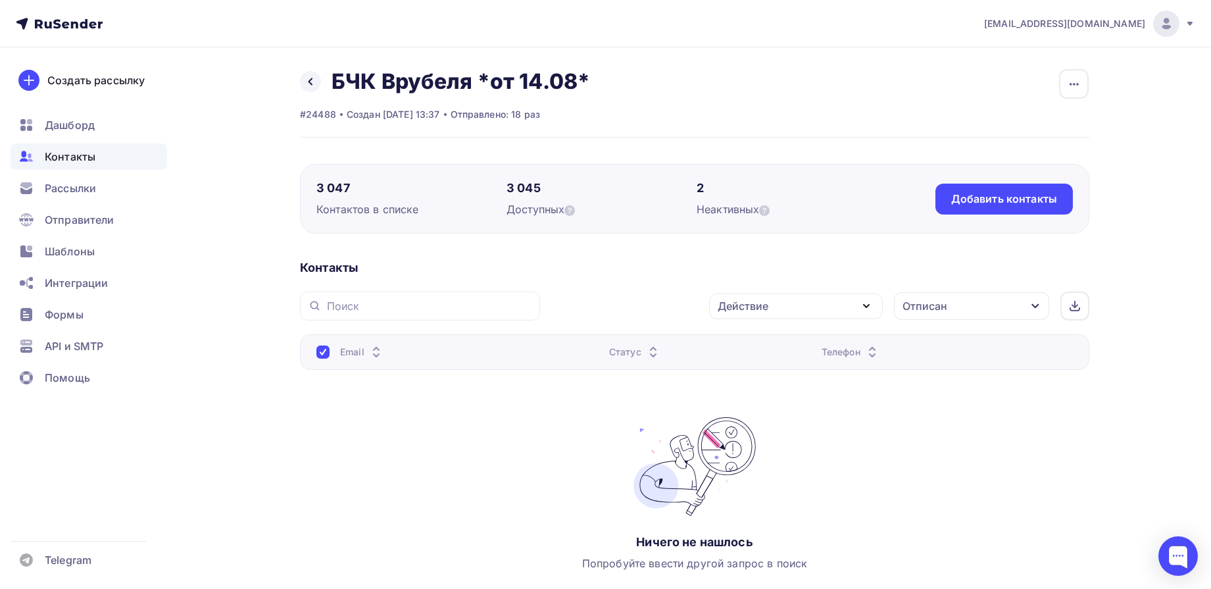
click at [82, 162] on span "Контакты" at bounding box center [70, 157] width 51 height 16
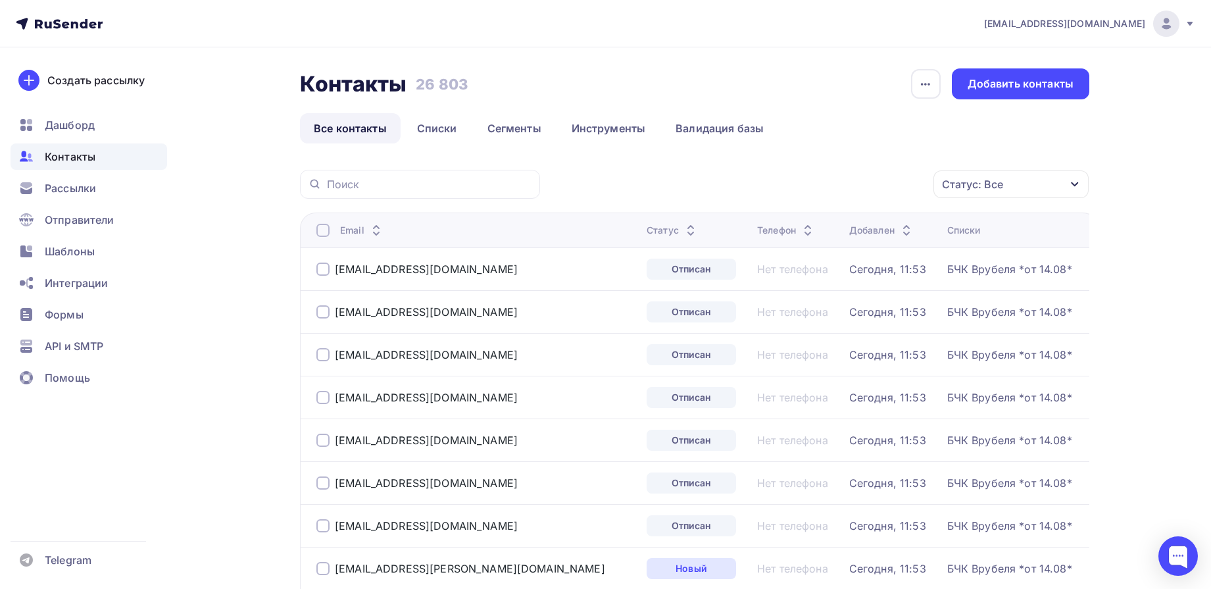
click at [69, 24] on icon at bounding box center [65, 24] width 7 height 7
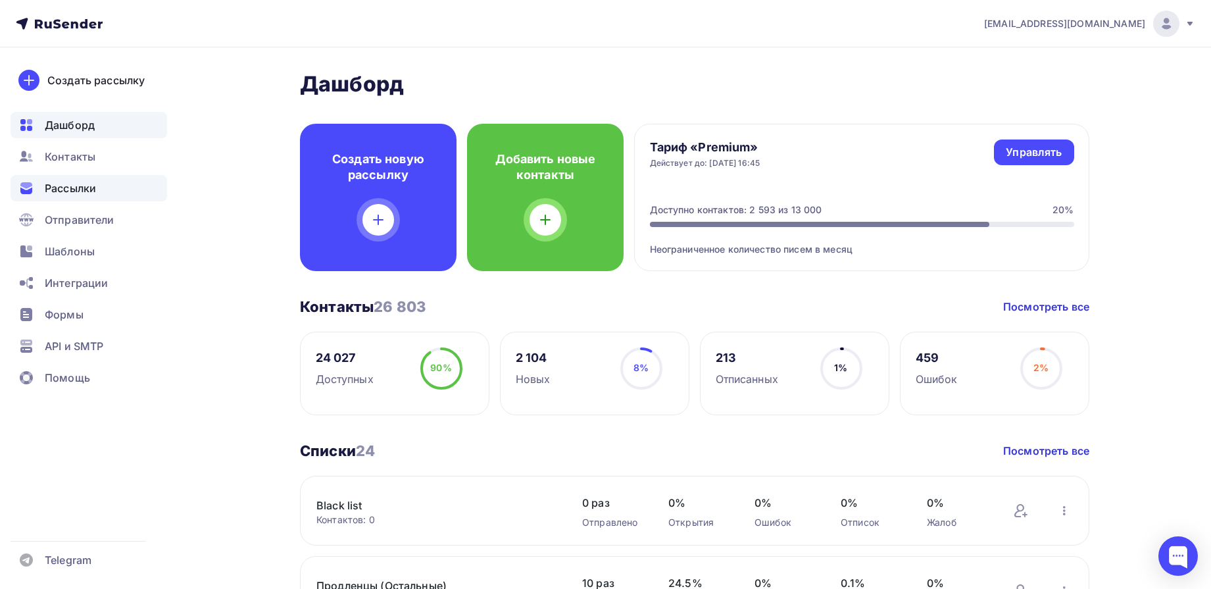
click at [93, 192] on span "Рассылки" at bounding box center [70, 188] width 51 height 16
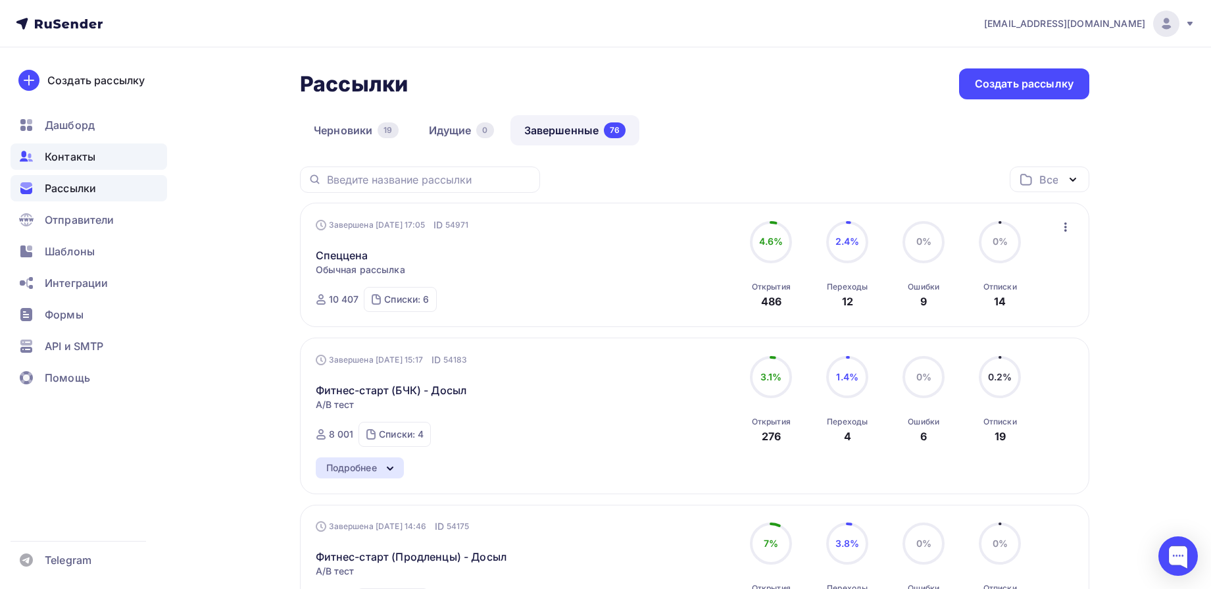
click at [72, 162] on span "Контакты" at bounding box center [70, 157] width 51 height 16
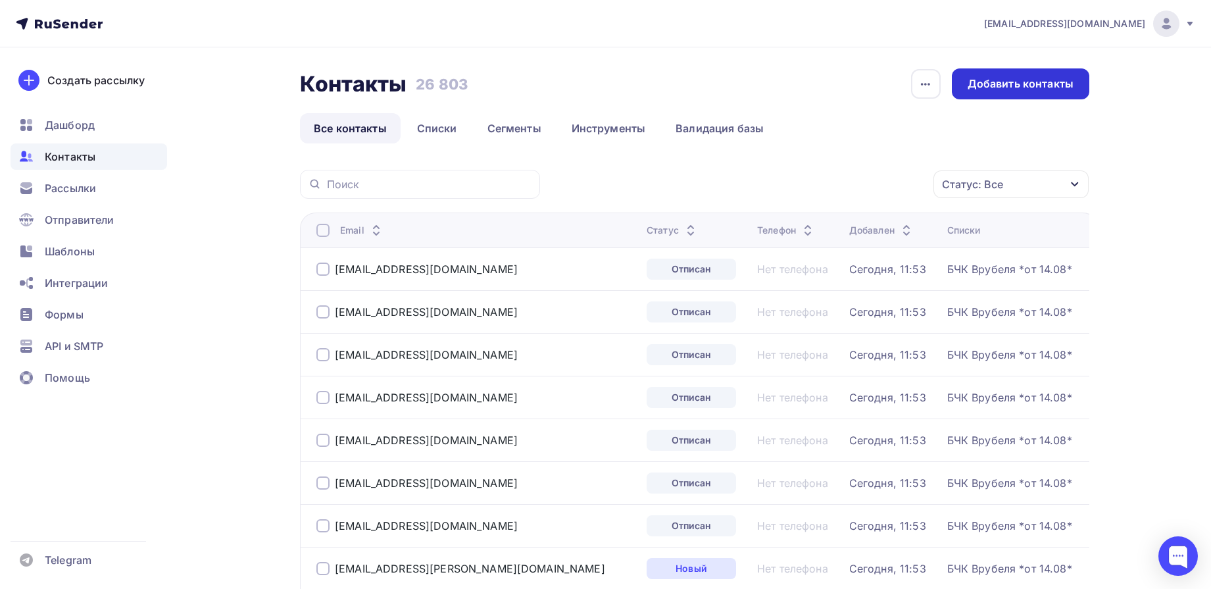
click at [1057, 80] on div "Добавить контакты" at bounding box center [1021, 83] width 106 height 15
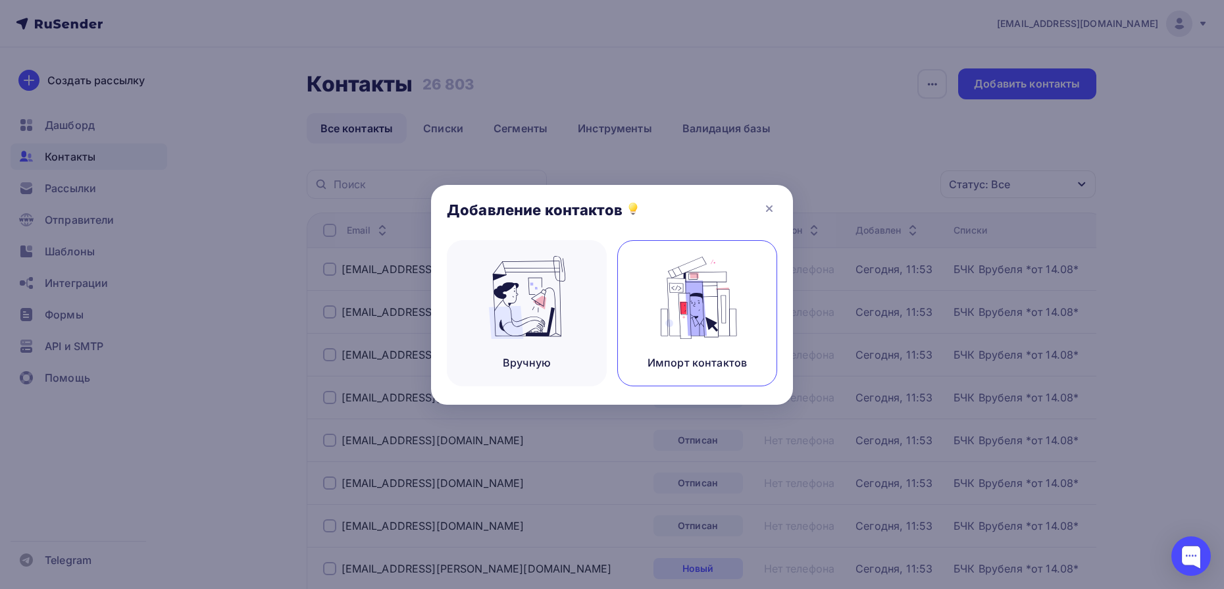
click at [715, 307] on img at bounding box center [697, 297] width 88 height 83
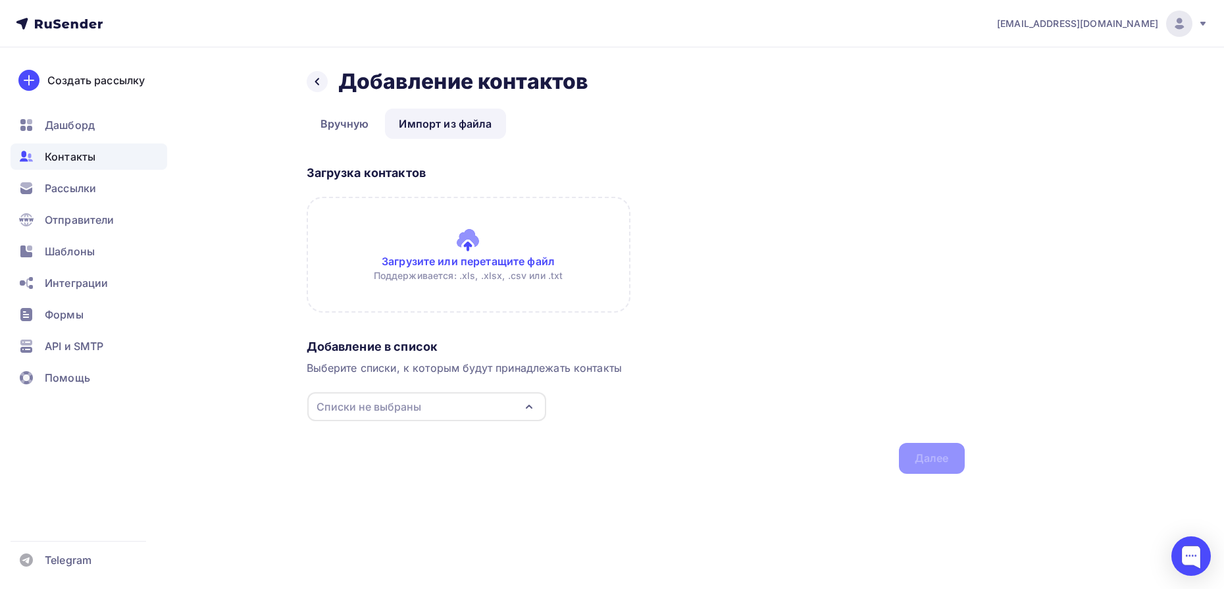
click at [418, 418] on div "Списки не выбраны" at bounding box center [426, 406] width 239 height 29
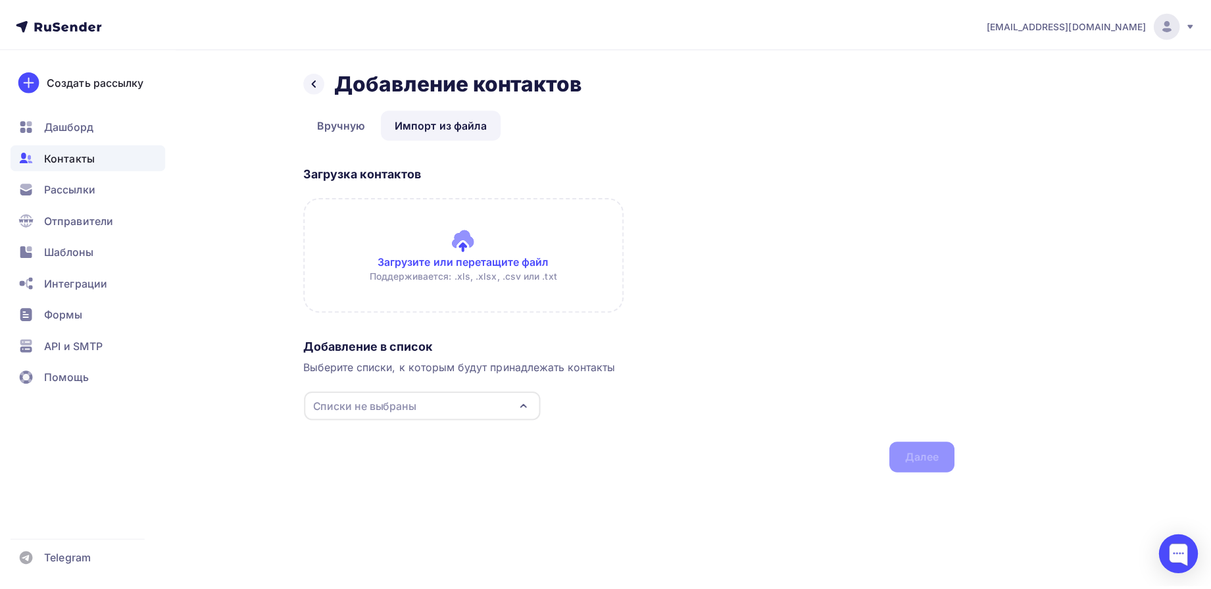
scroll to position [35, 0]
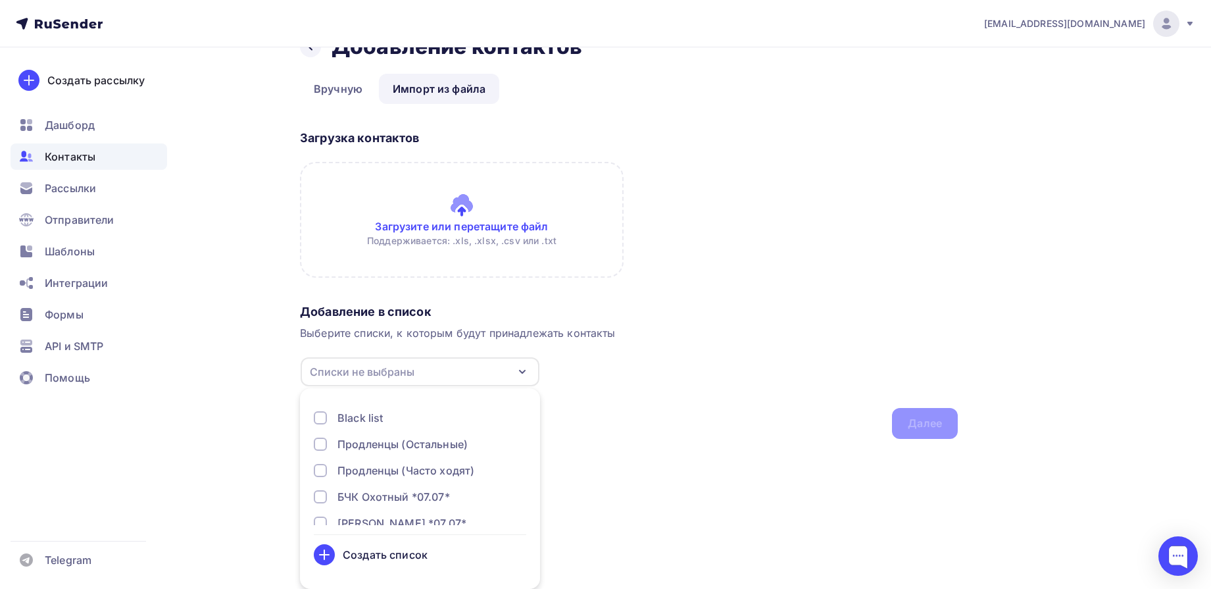
click at [409, 564] on div "Создать список" at bounding box center [420, 554] width 212 height 21
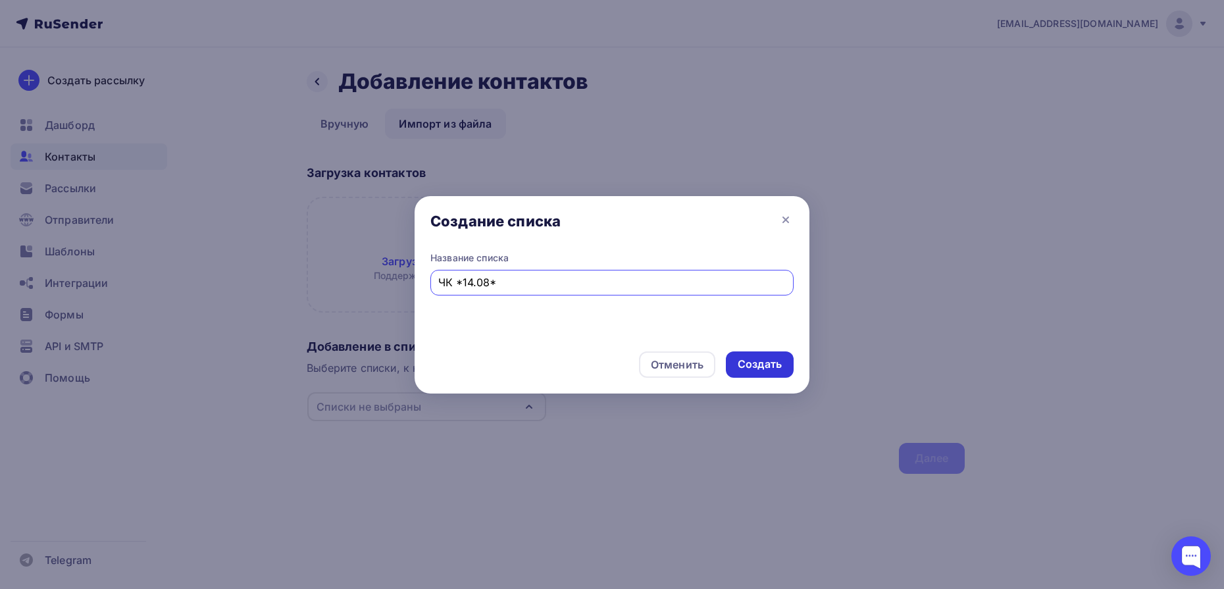
type input "ЧК *14.08*"
click at [772, 364] on div "Создать" at bounding box center [759, 364] width 44 height 15
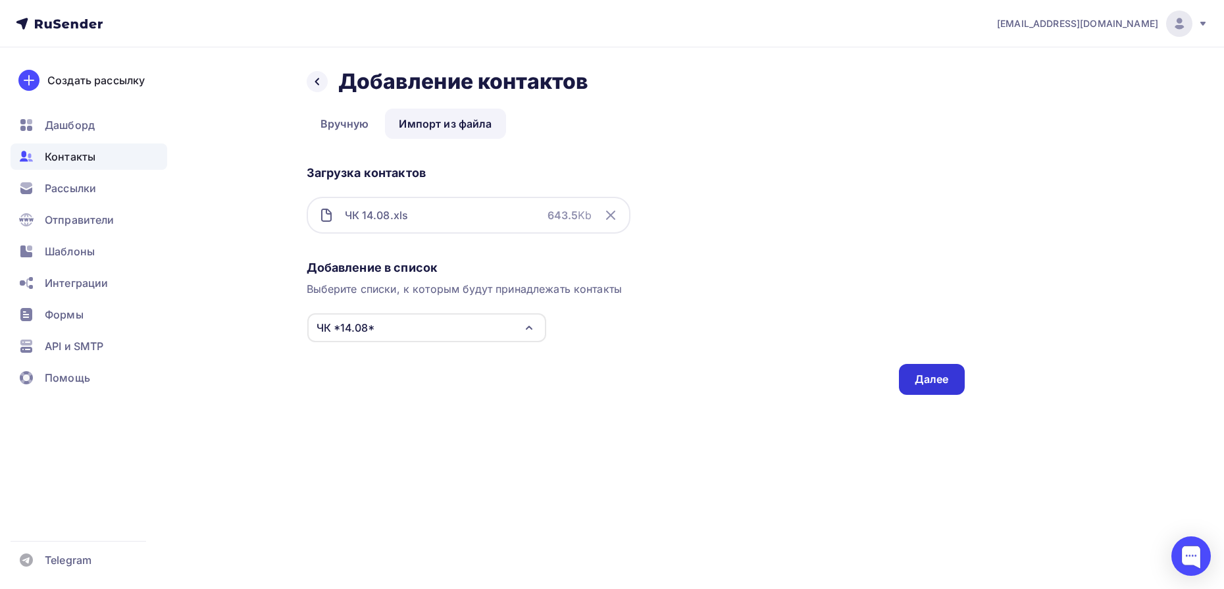
click at [935, 389] on div "Далее" at bounding box center [932, 379] width 66 height 31
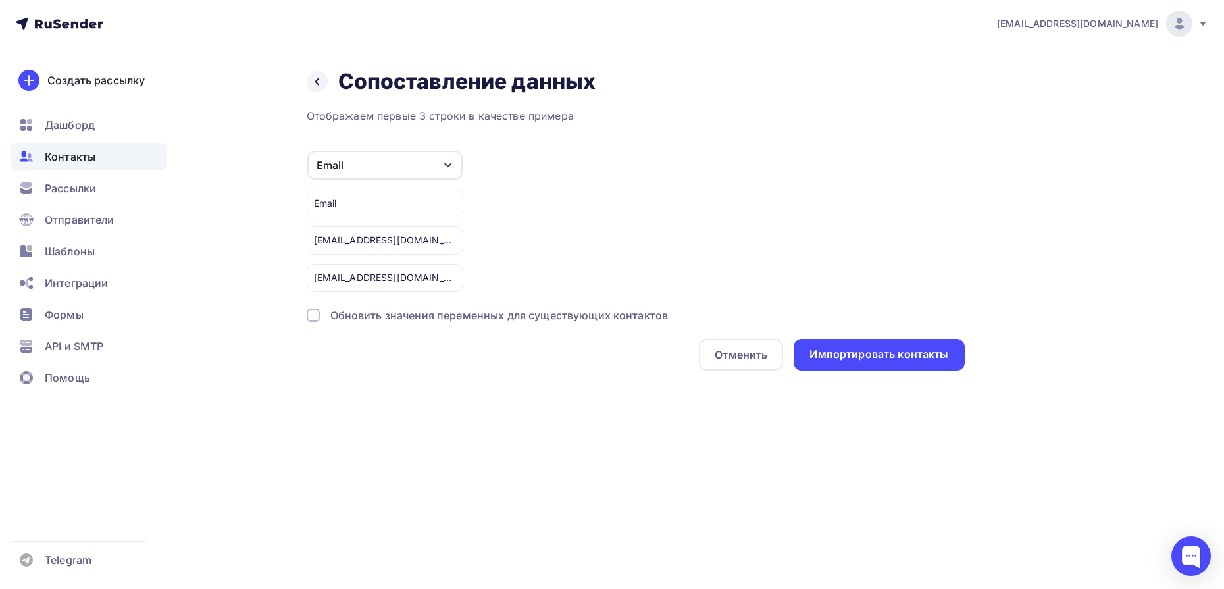
click at [382, 212] on div "Email" at bounding box center [385, 203] width 157 height 28
click at [401, 203] on div "Email" at bounding box center [385, 203] width 157 height 28
click at [888, 355] on div "Импортировать контакты" at bounding box center [878, 354] width 139 height 15
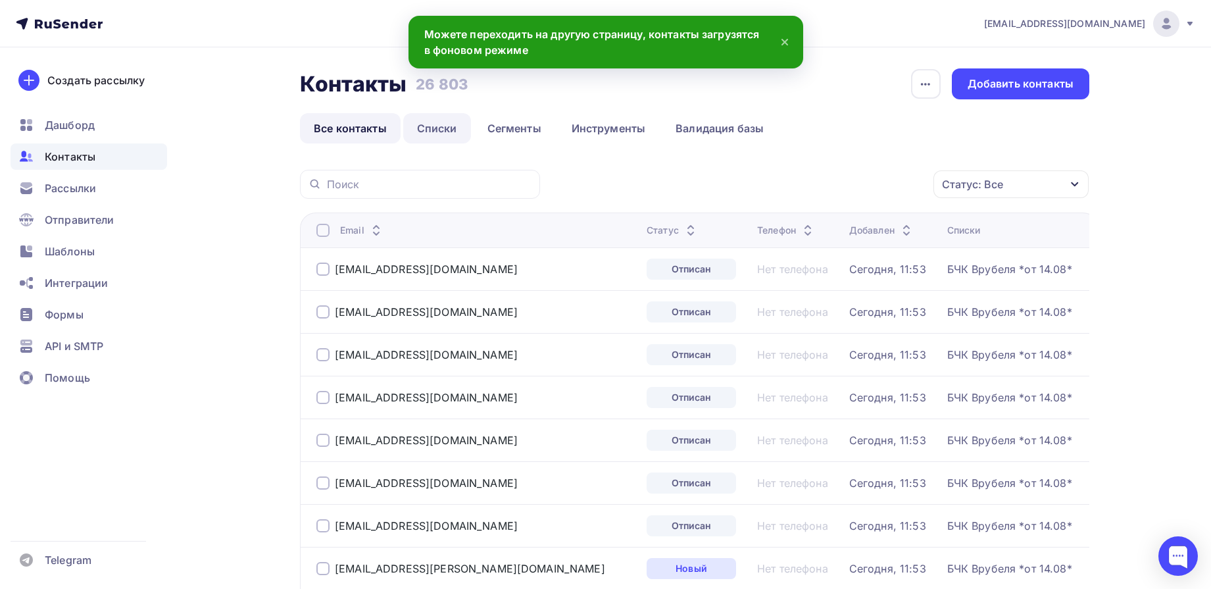
click at [451, 134] on link "Списки" at bounding box center [437, 128] width 68 height 30
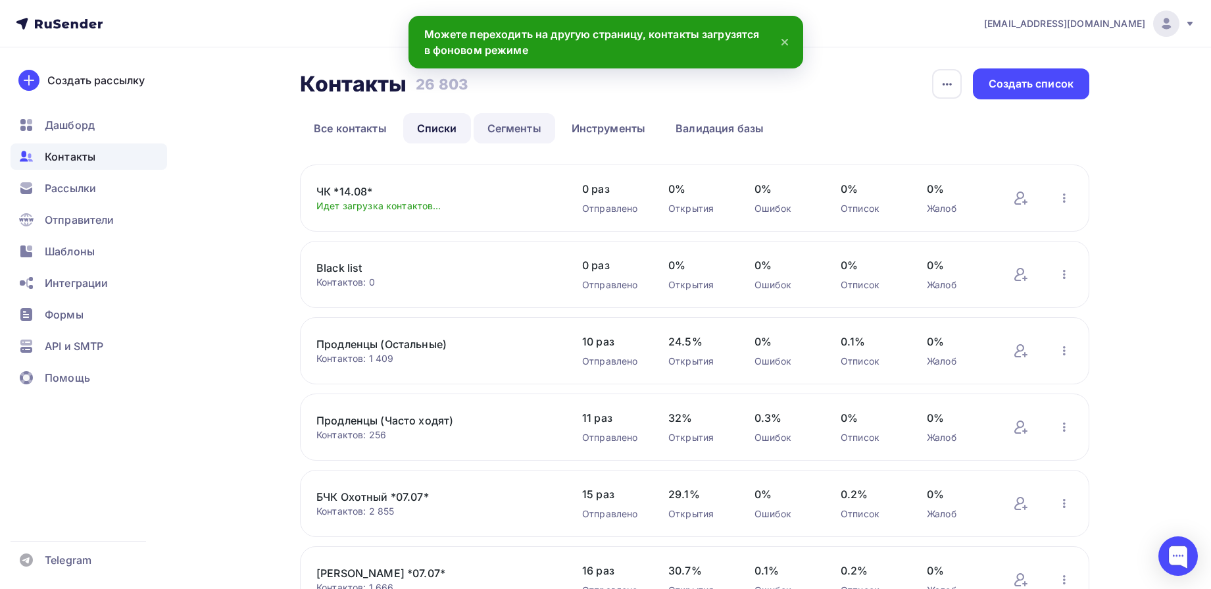
click at [497, 127] on link "Сегменты" at bounding box center [515, 128] width 82 height 30
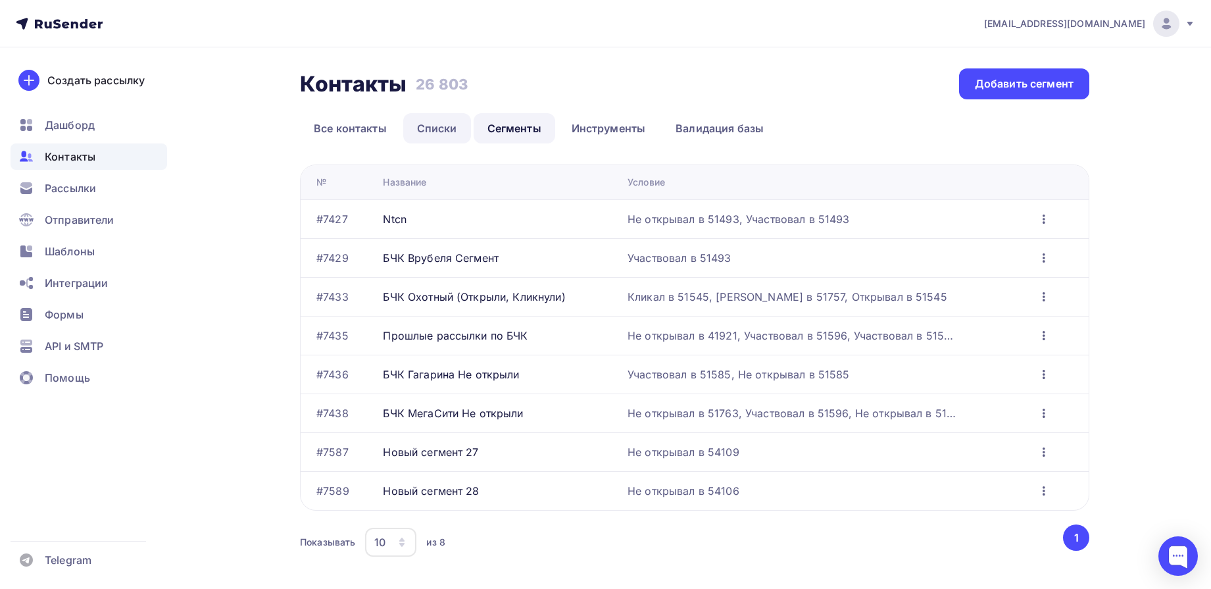
click at [438, 139] on link "Списки" at bounding box center [437, 128] width 68 height 30
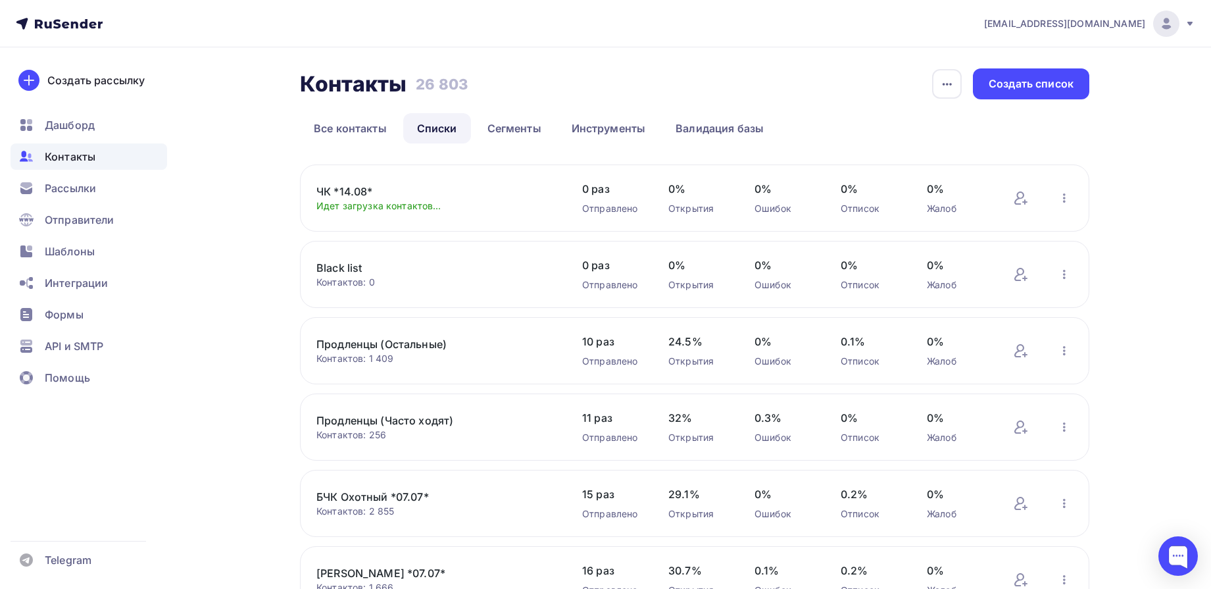
click at [62, 17] on icon at bounding box center [59, 24] width 87 height 16
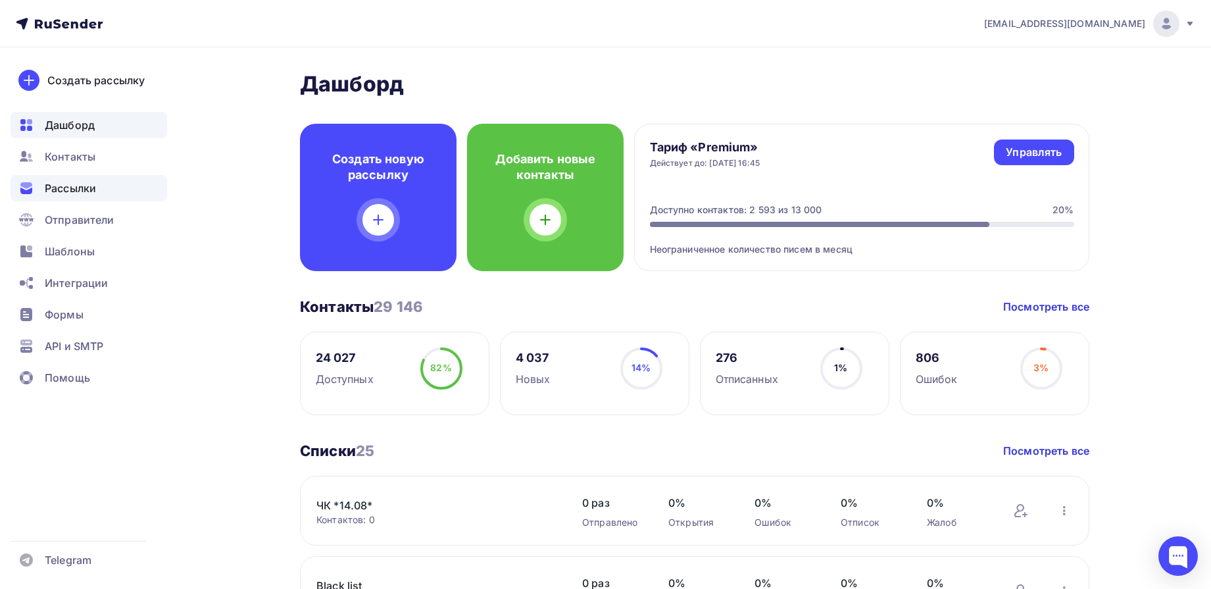
click at [69, 185] on span "Рассылки" at bounding box center [70, 188] width 51 height 16
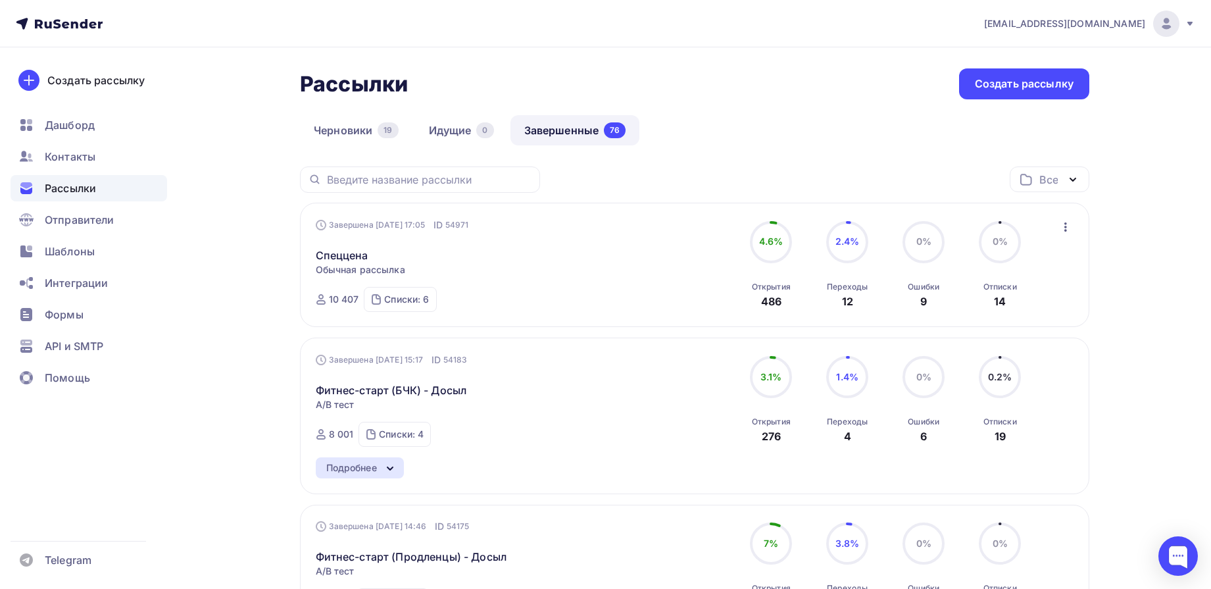
click at [55, 187] on span "Рассылки" at bounding box center [70, 188] width 51 height 16
click at [84, 158] on span "Контакты" at bounding box center [70, 157] width 51 height 16
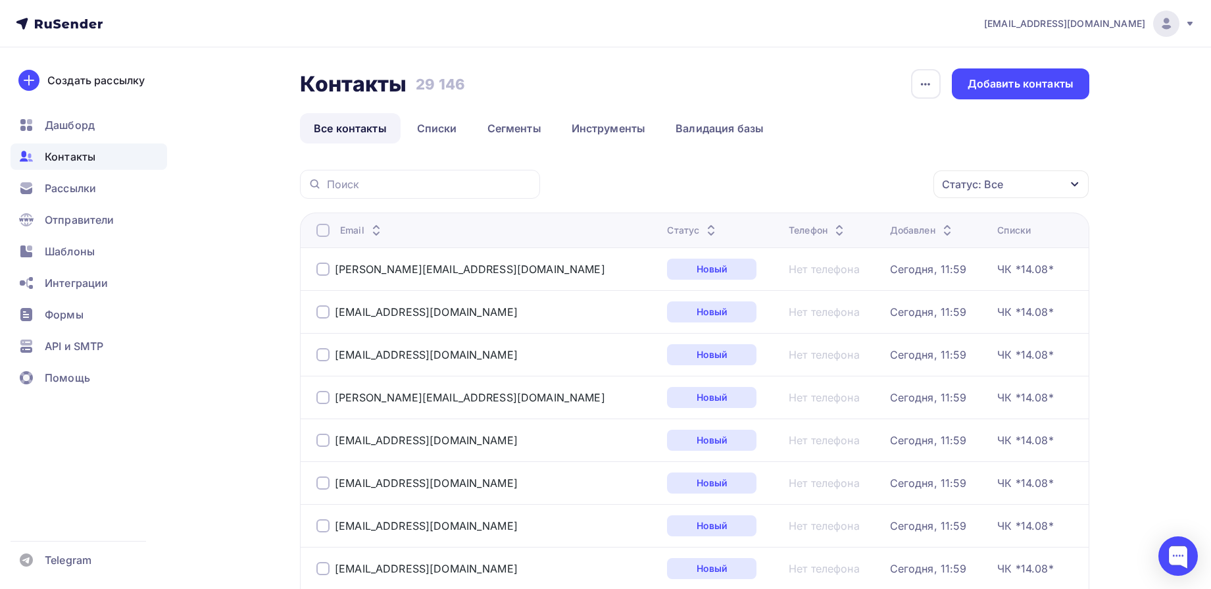
click at [72, 13] on nav "[EMAIL_ADDRESS][DOMAIN_NAME] Аккаунт Тарифы Выйти Создать рассылку [GEOGRAPHIC_…" at bounding box center [605, 23] width 1211 height 47
click at [74, 13] on nav "[EMAIL_ADDRESS][DOMAIN_NAME] Аккаунт Тарифы Выйти Создать рассылку [GEOGRAPHIC_…" at bounding box center [605, 23] width 1211 height 47
click at [81, 19] on icon at bounding box center [59, 24] width 87 height 16
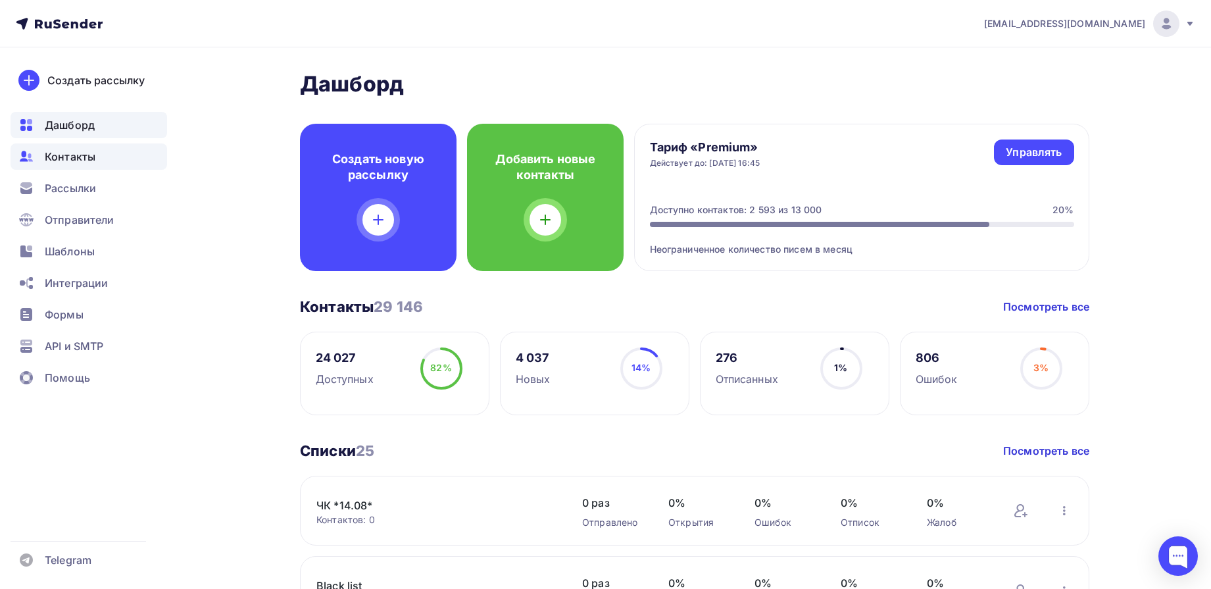
click at [83, 155] on span "Контакты" at bounding box center [70, 157] width 51 height 16
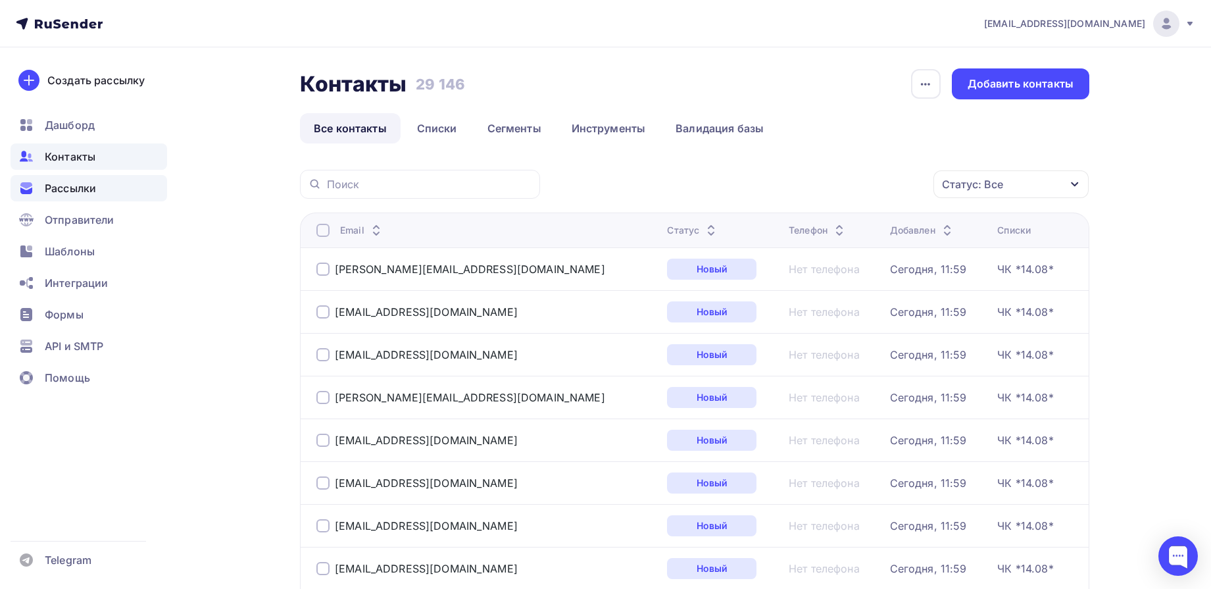
click at [92, 197] on div "Рассылки" at bounding box center [89, 188] width 157 height 26
